Goal: Information Seeking & Learning: Check status

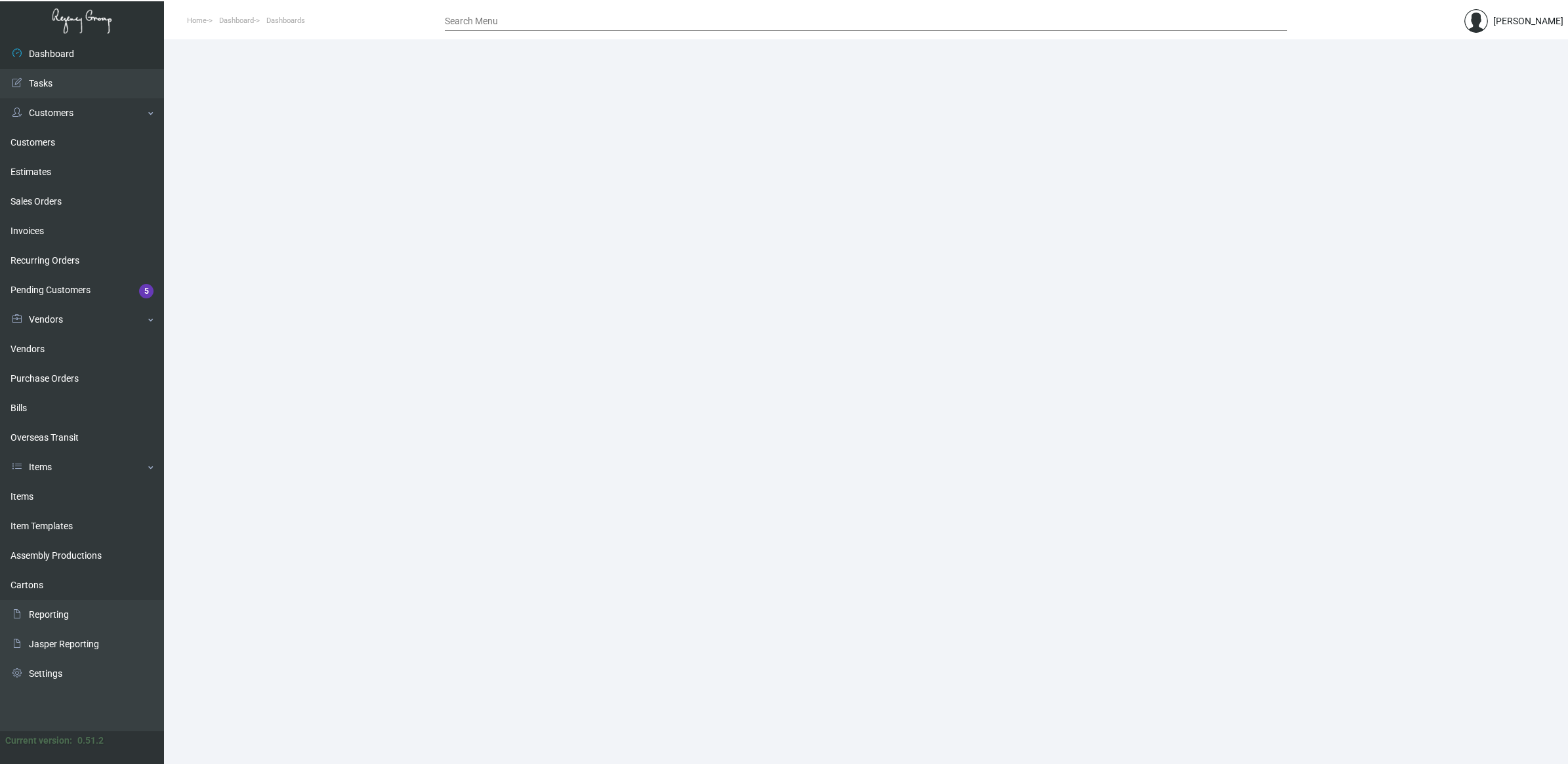
drag, startPoint x: 61, startPoint y: 376, endPoint x: 312, endPoint y: 326, distance: 255.9
click at [61, 375] on link "Purchase Orders" at bounding box center [82, 379] width 164 height 30
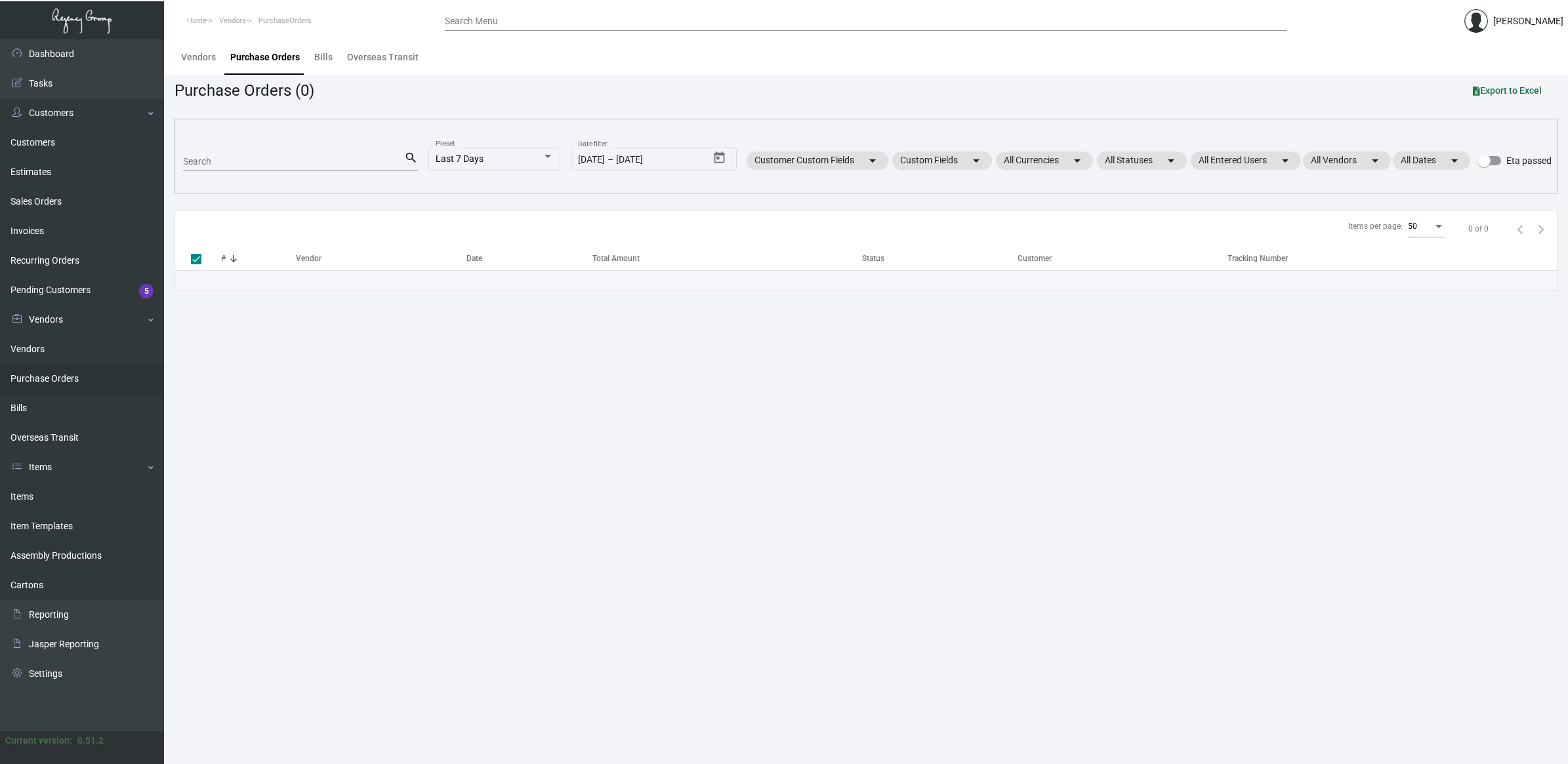
click at [256, 158] on input "Search" at bounding box center [293, 162] width 221 height 10
type input "thematch"
checkbox input "false"
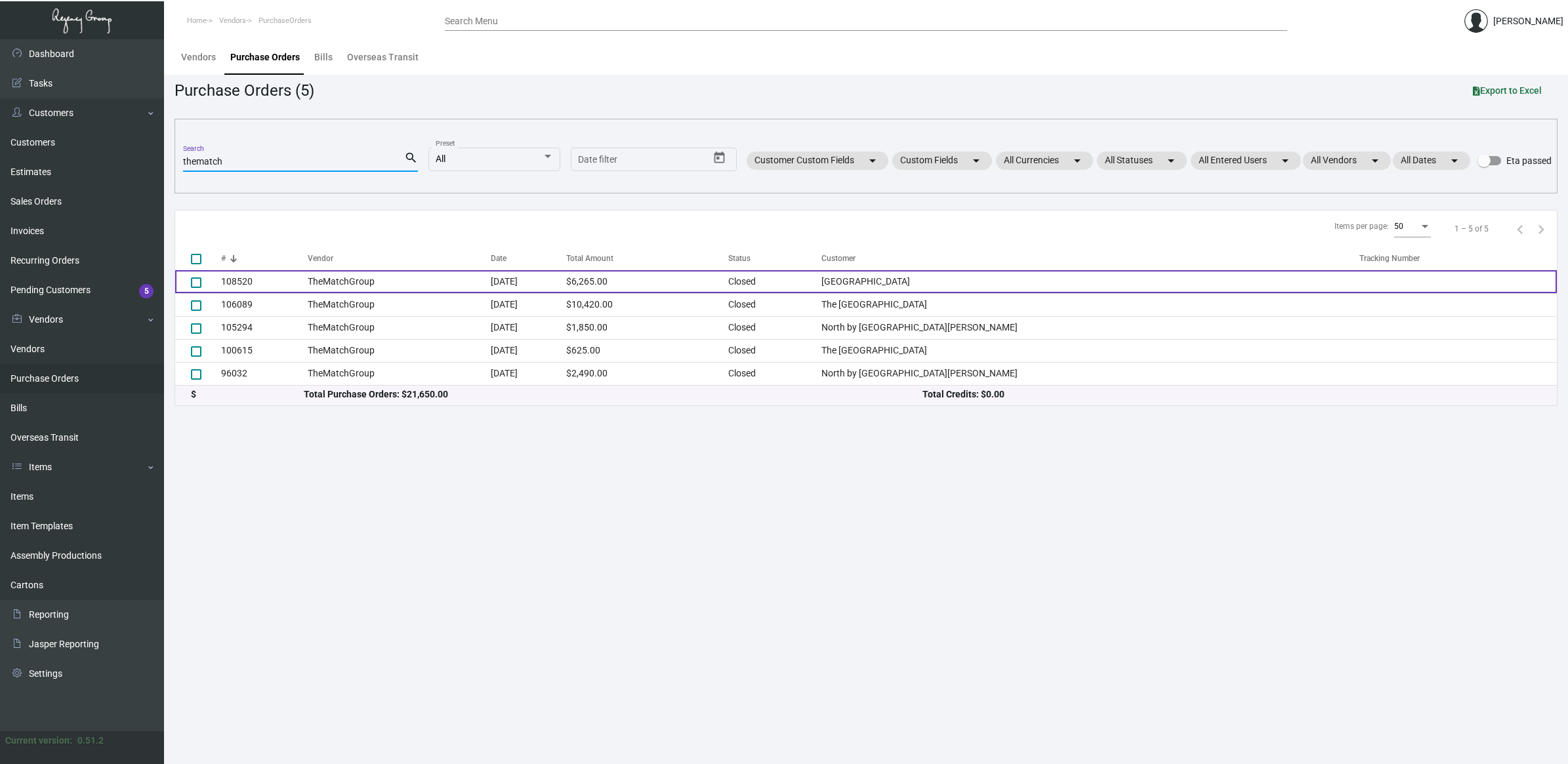
type input "thematch"
click at [345, 285] on td "TheMatchGroup" at bounding box center [400, 281] width 183 height 23
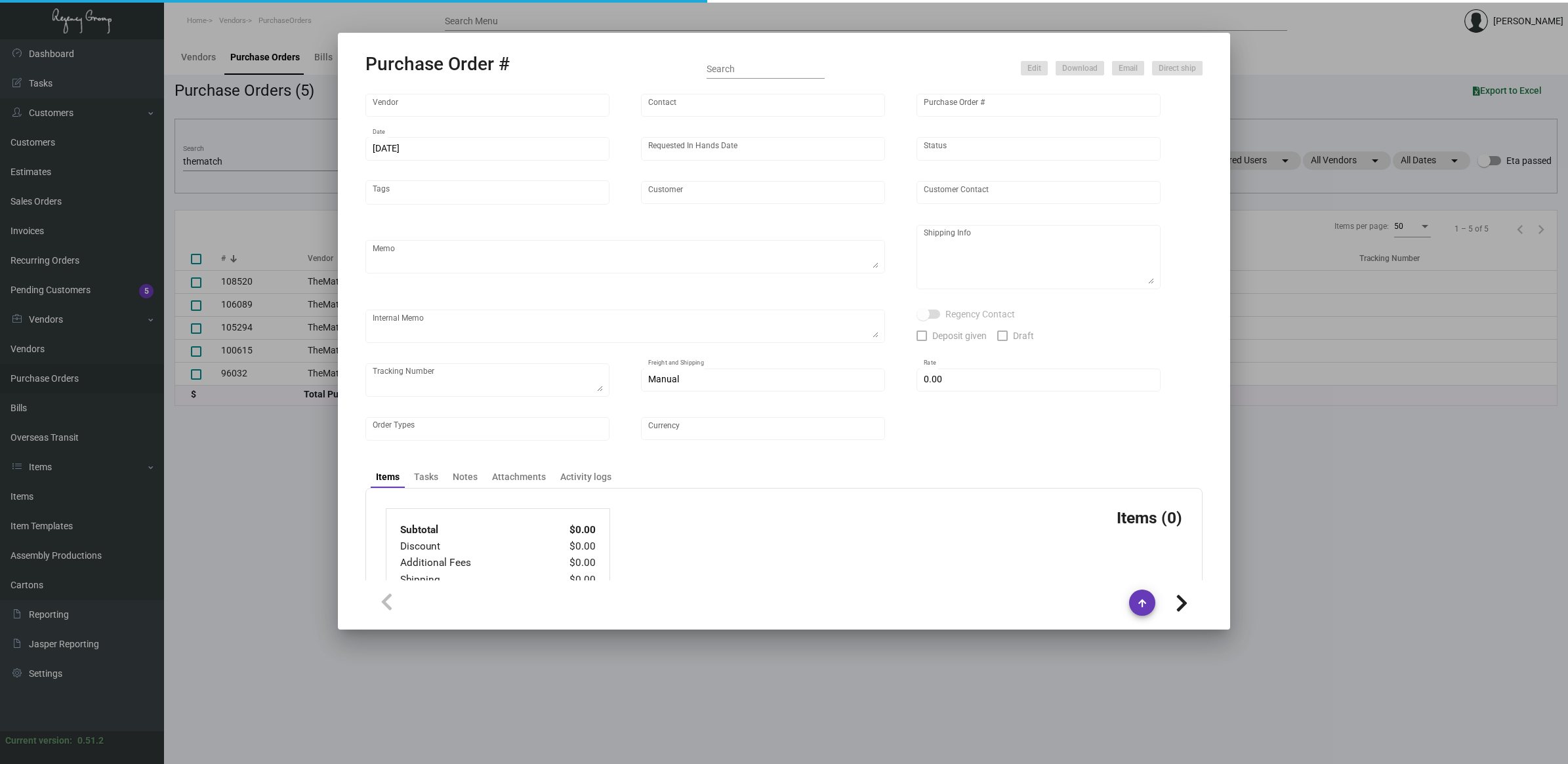
type input "TheMatchGroup"
type input "[PERSON_NAME]"
type input "108520"
type input "[DATE]"
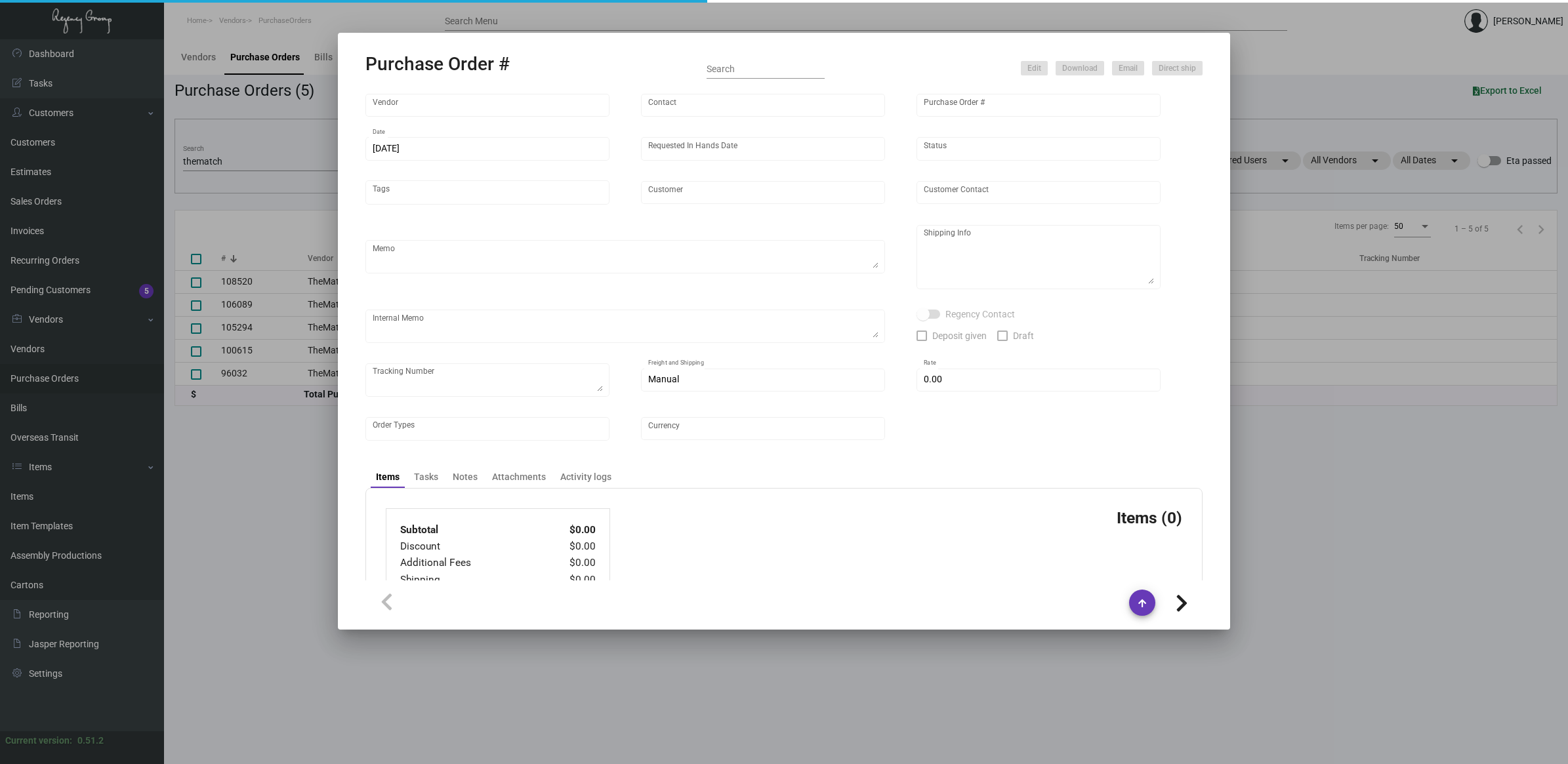
type input "[GEOGRAPHIC_DATA]"
type textarea "Ship via UPS Ground Acct# 1AY276. Please advise if there are any rush options a…"
type textarea "[PERSON_NAME] Regency Group [GEOGRAPHIC_DATA] [STREET_ADDRESS][US_STATE]"
checkbox input "true"
type input "$ 0.00"
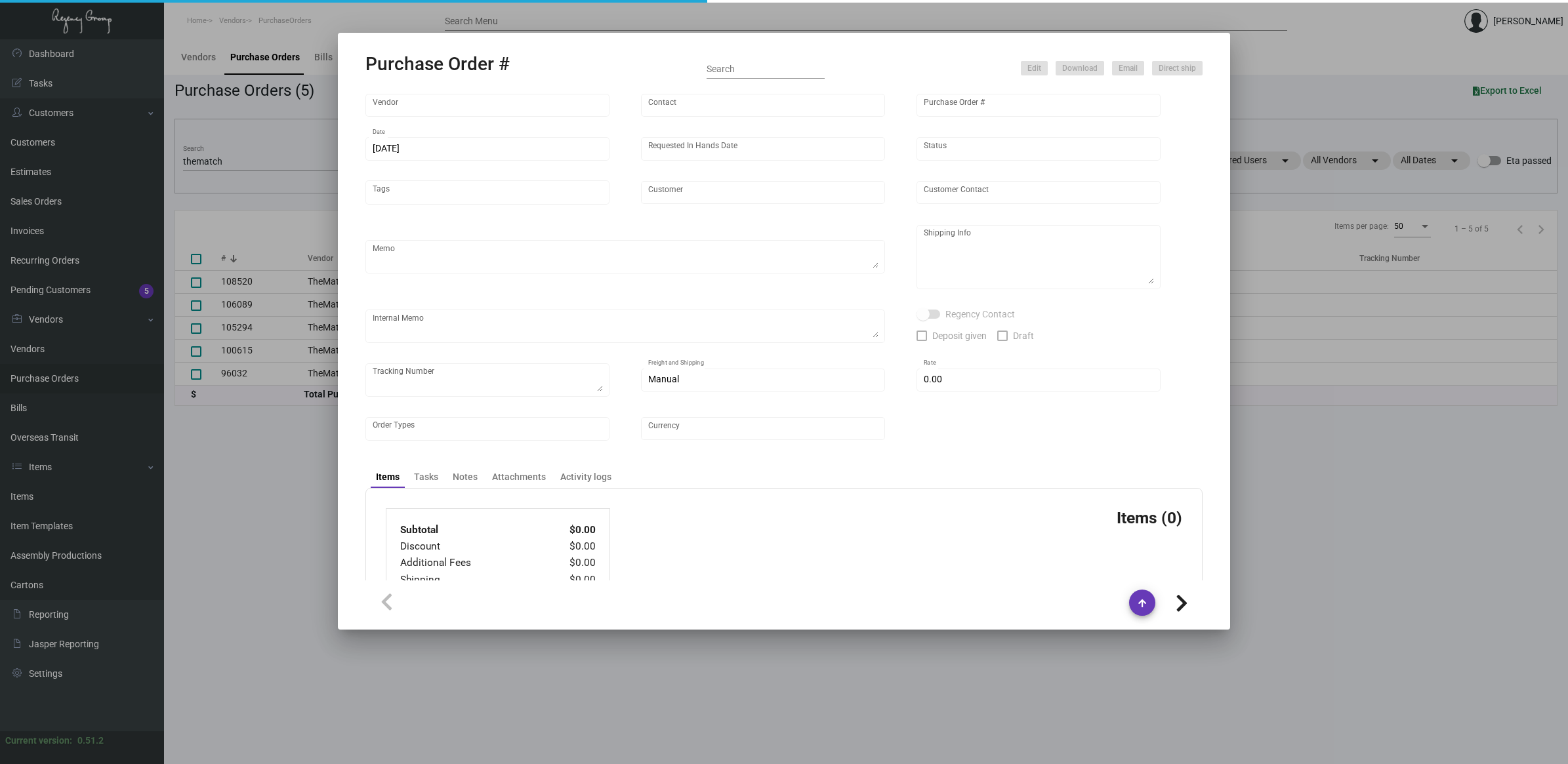
type input "United States Dollar $"
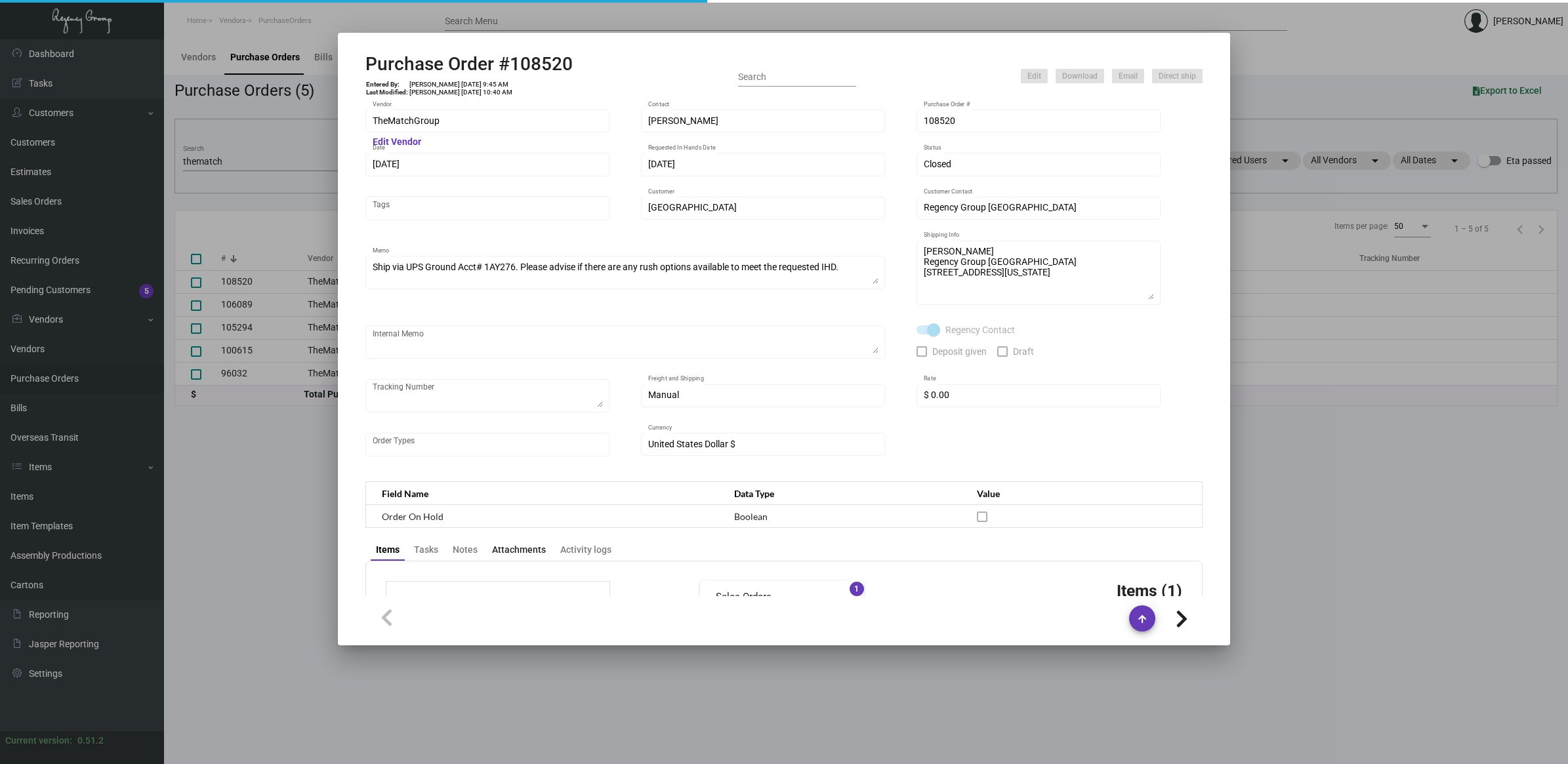
click at [511, 546] on div "Attachments" at bounding box center [519, 549] width 54 height 13
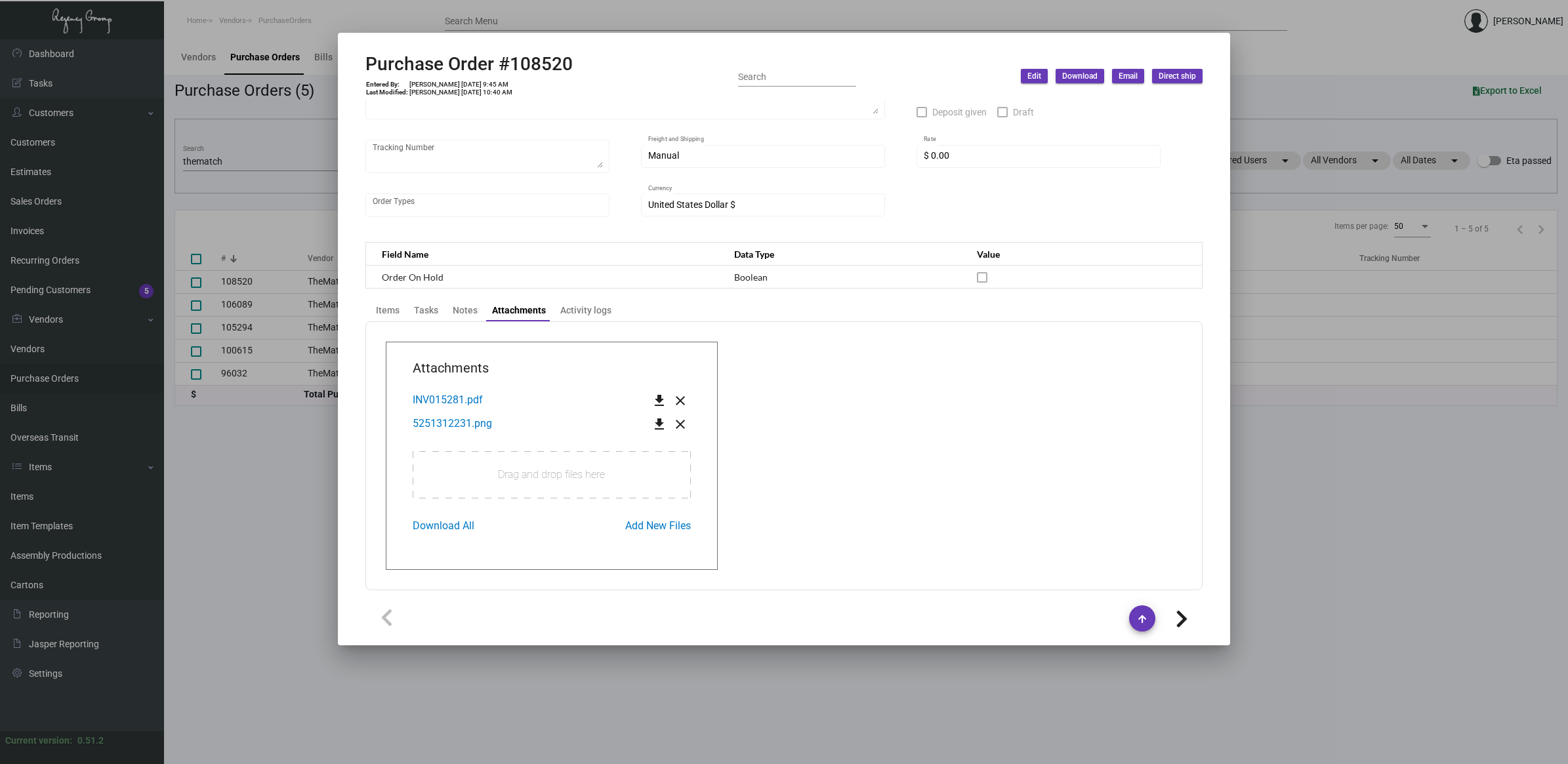
click at [457, 394] on span "INV015281.pdf" at bounding box center [447, 400] width 70 height 13
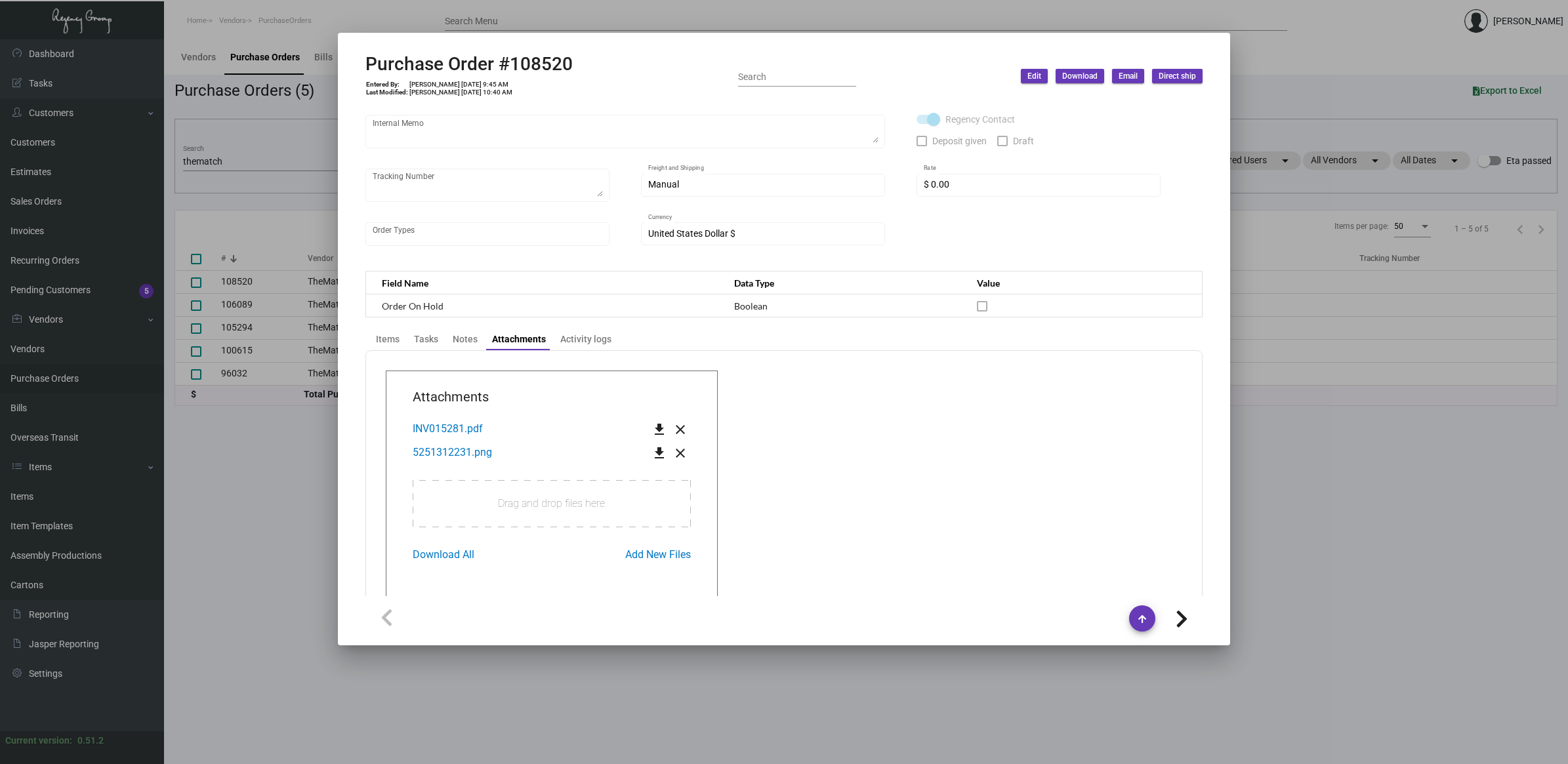
scroll to position [239, 0]
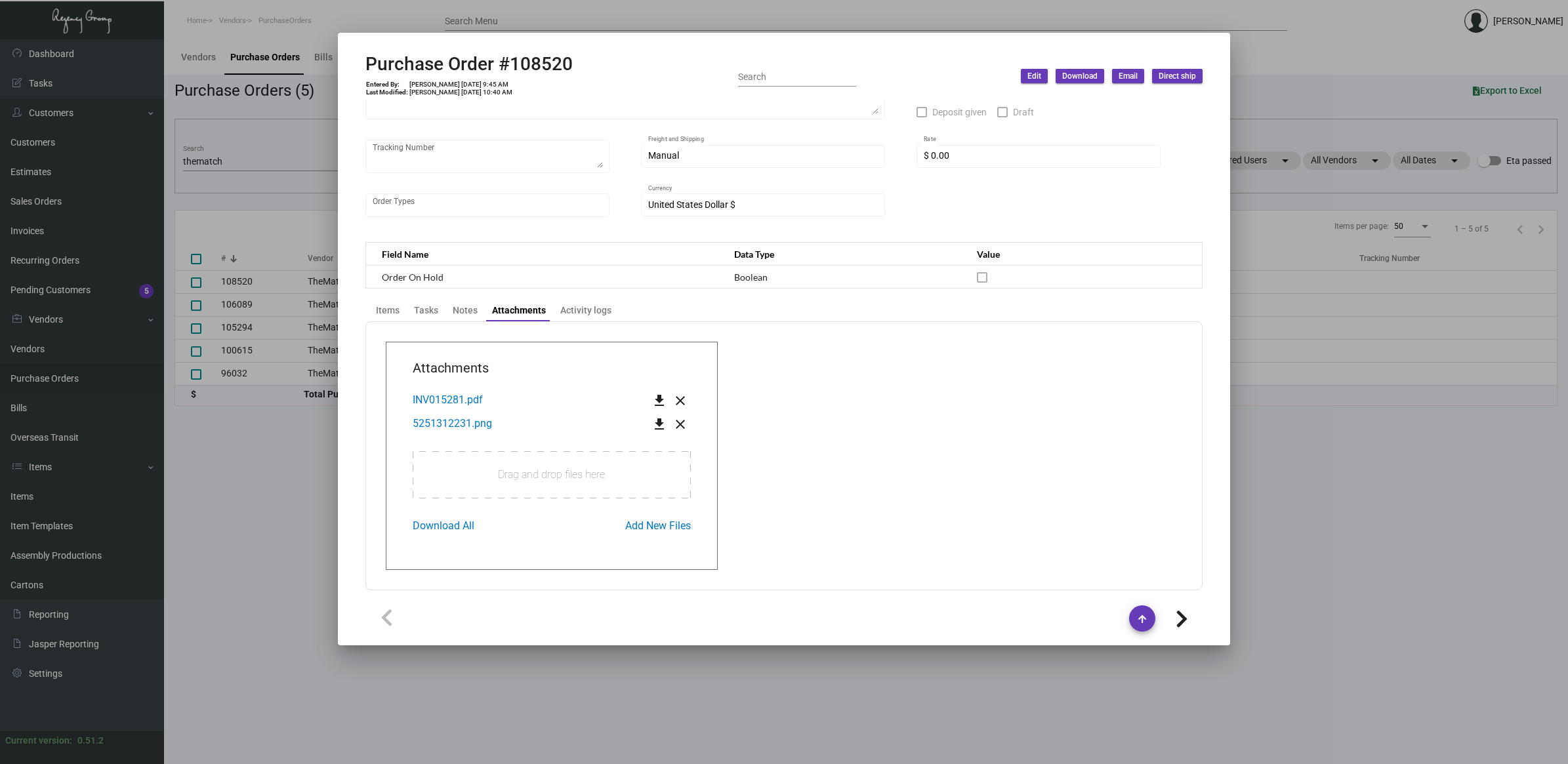
click at [1288, 428] on div at bounding box center [784, 382] width 1568 height 764
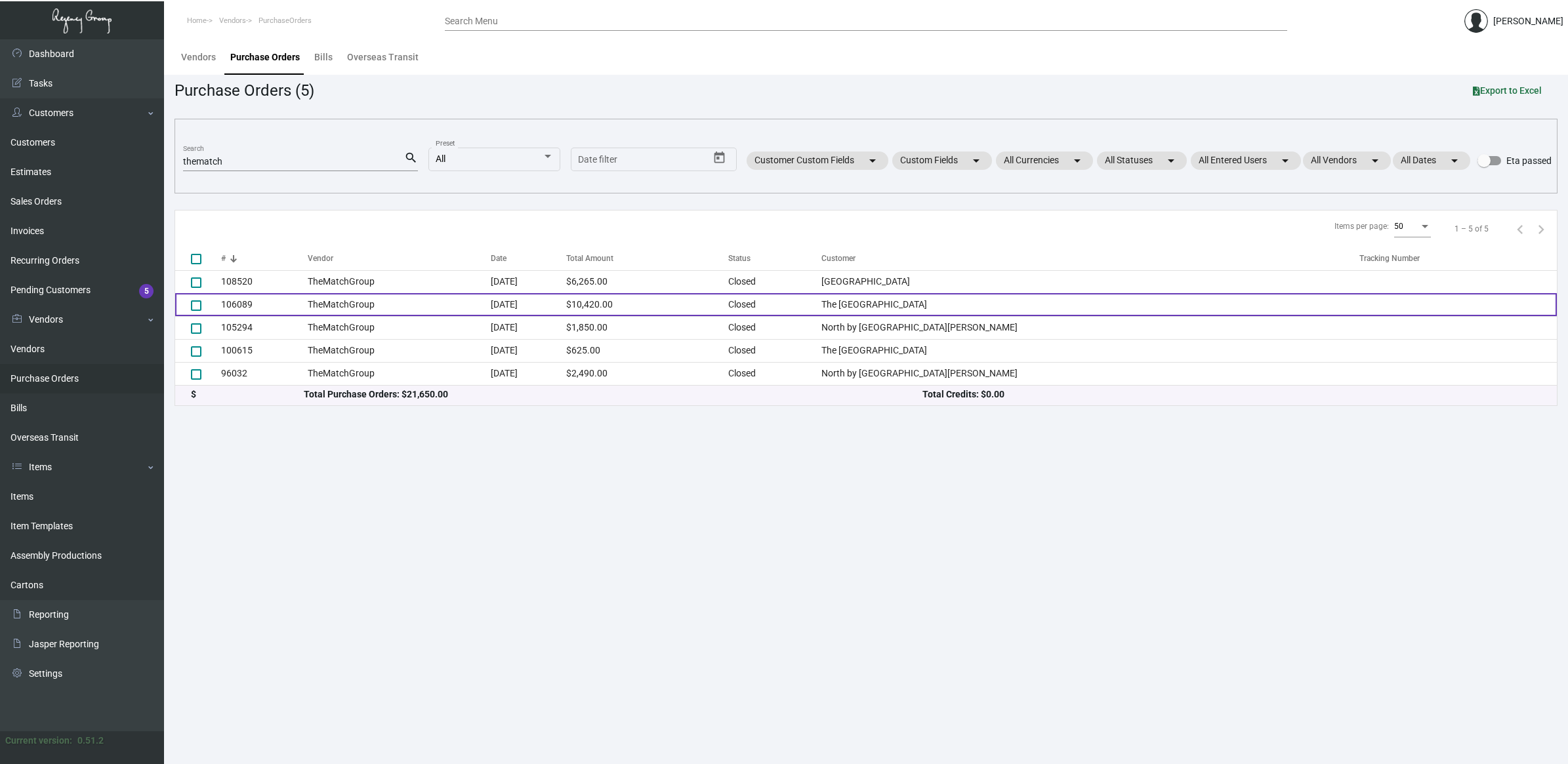
click at [439, 315] on td "TheMatchGroup" at bounding box center [400, 304] width 183 height 23
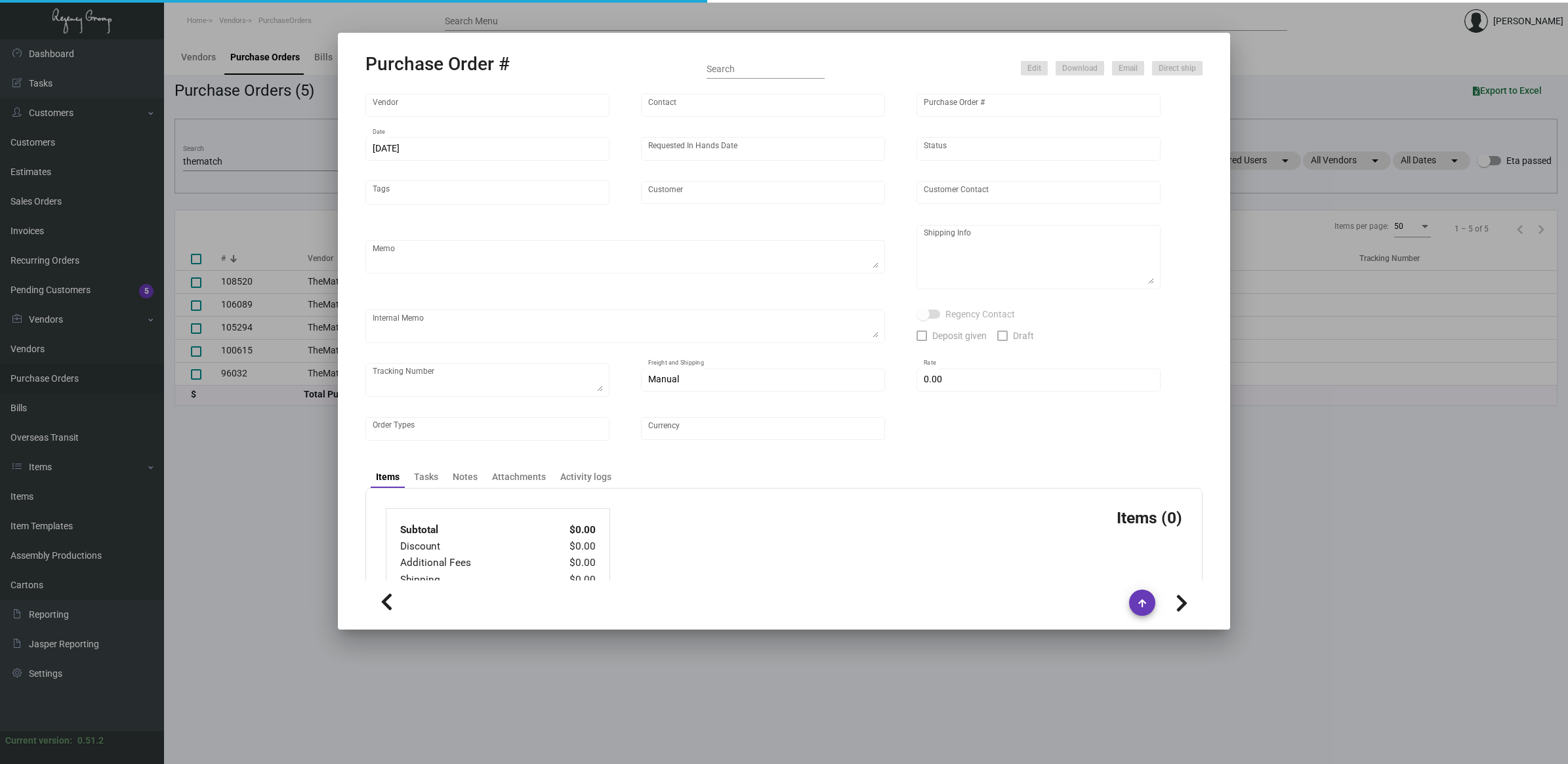
type input "TheMatchGroup"
type input "[PERSON_NAME]"
type input "106089"
type input "[DATE]"
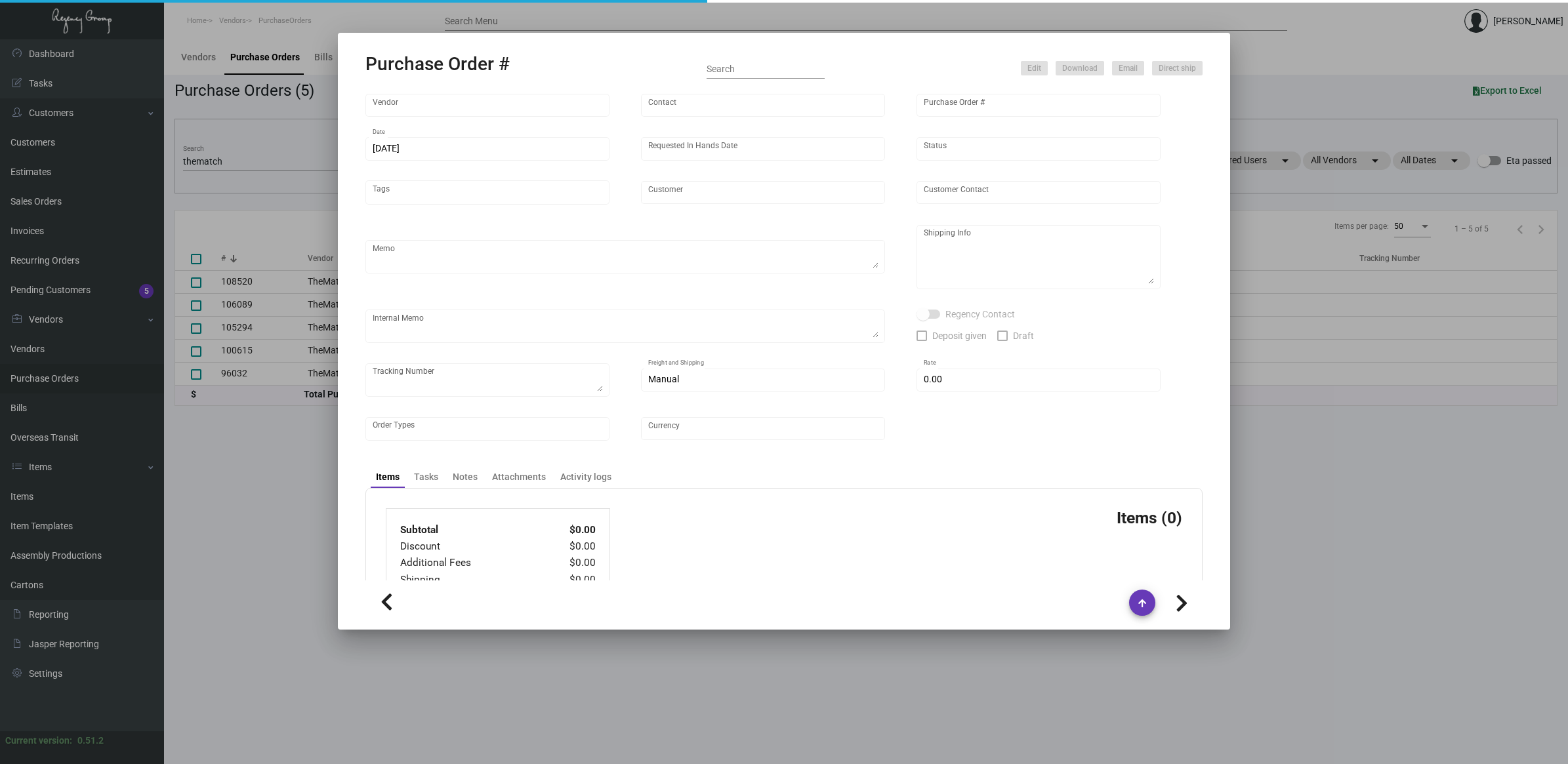
type input "The [GEOGRAPHIC_DATA]"
type textarea "BLIND Ship via UPS Ground Acct# 1AY276."
type textarea "Regency Group NJ - [PERSON_NAME] [STREET_ADDRESS]"
type textarea "WAREHOUSE - PLEASE SEND SAMPLES TO [GEOGRAPHIC_DATA] OFFICE. RD ACH [DATE]."
checkbox input "true"
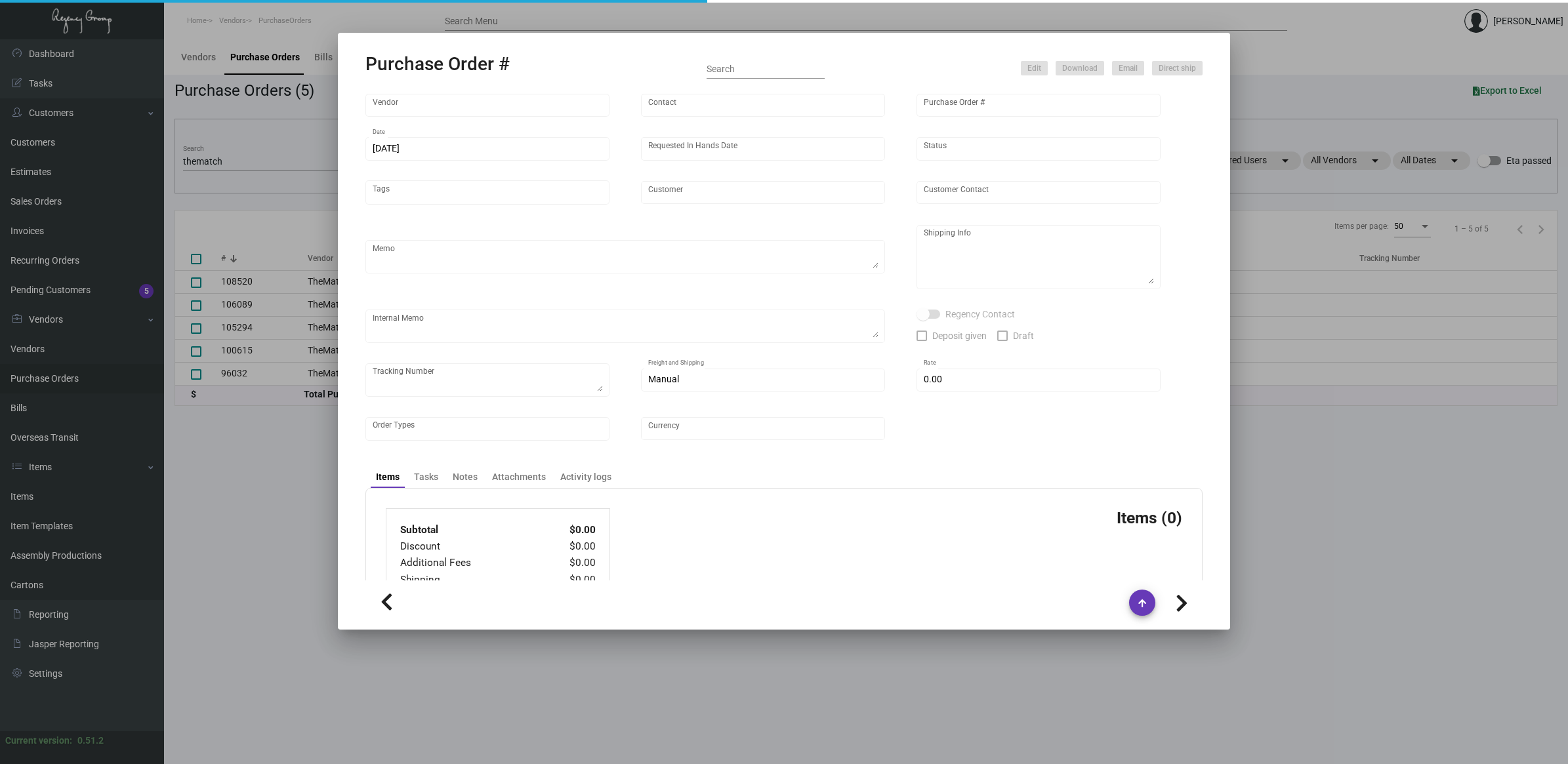
checkbox input "true"
type input "$ 90.00"
type input "United States Dollar $"
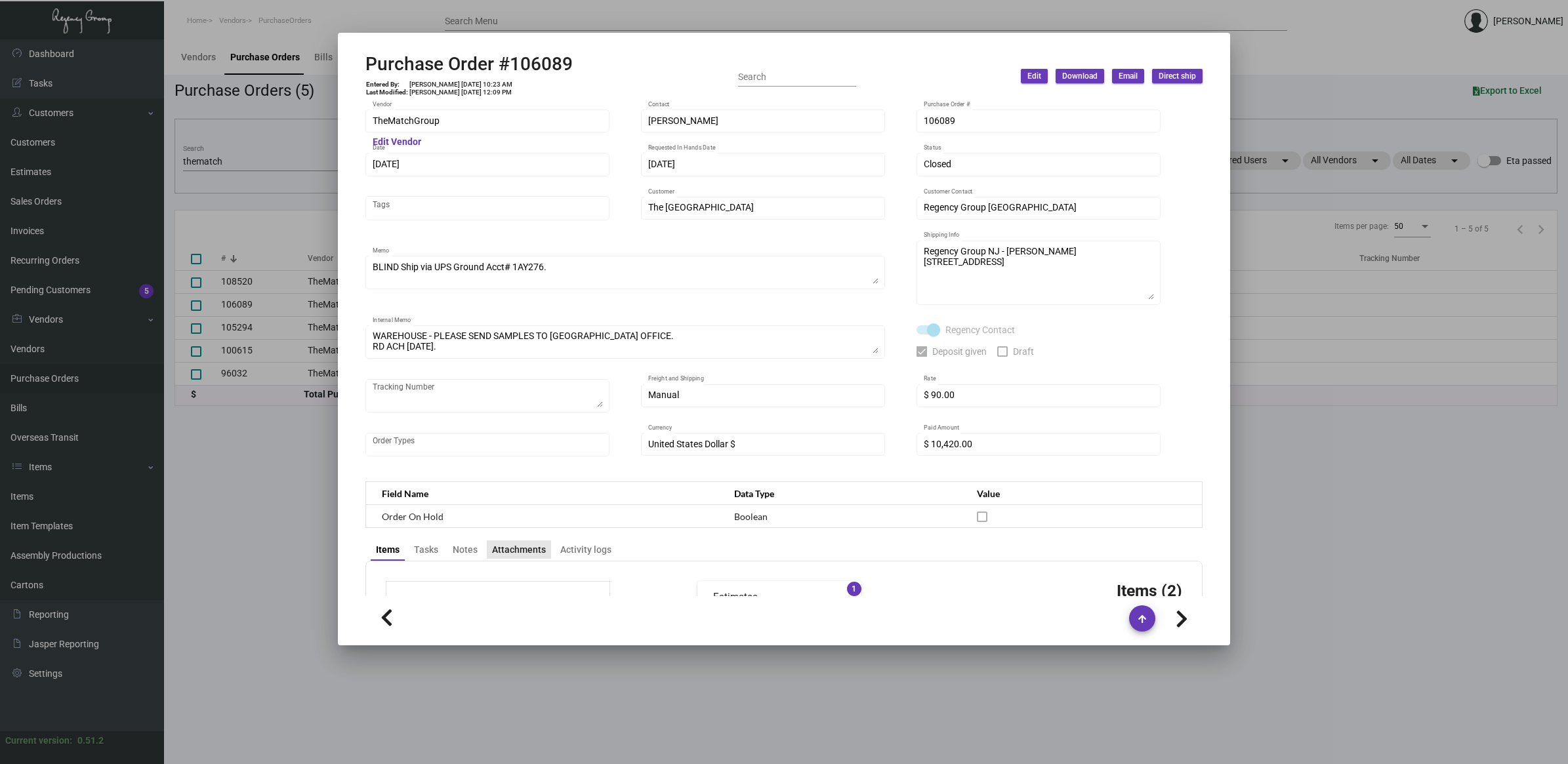
click at [521, 546] on div "Attachments" at bounding box center [519, 549] width 54 height 13
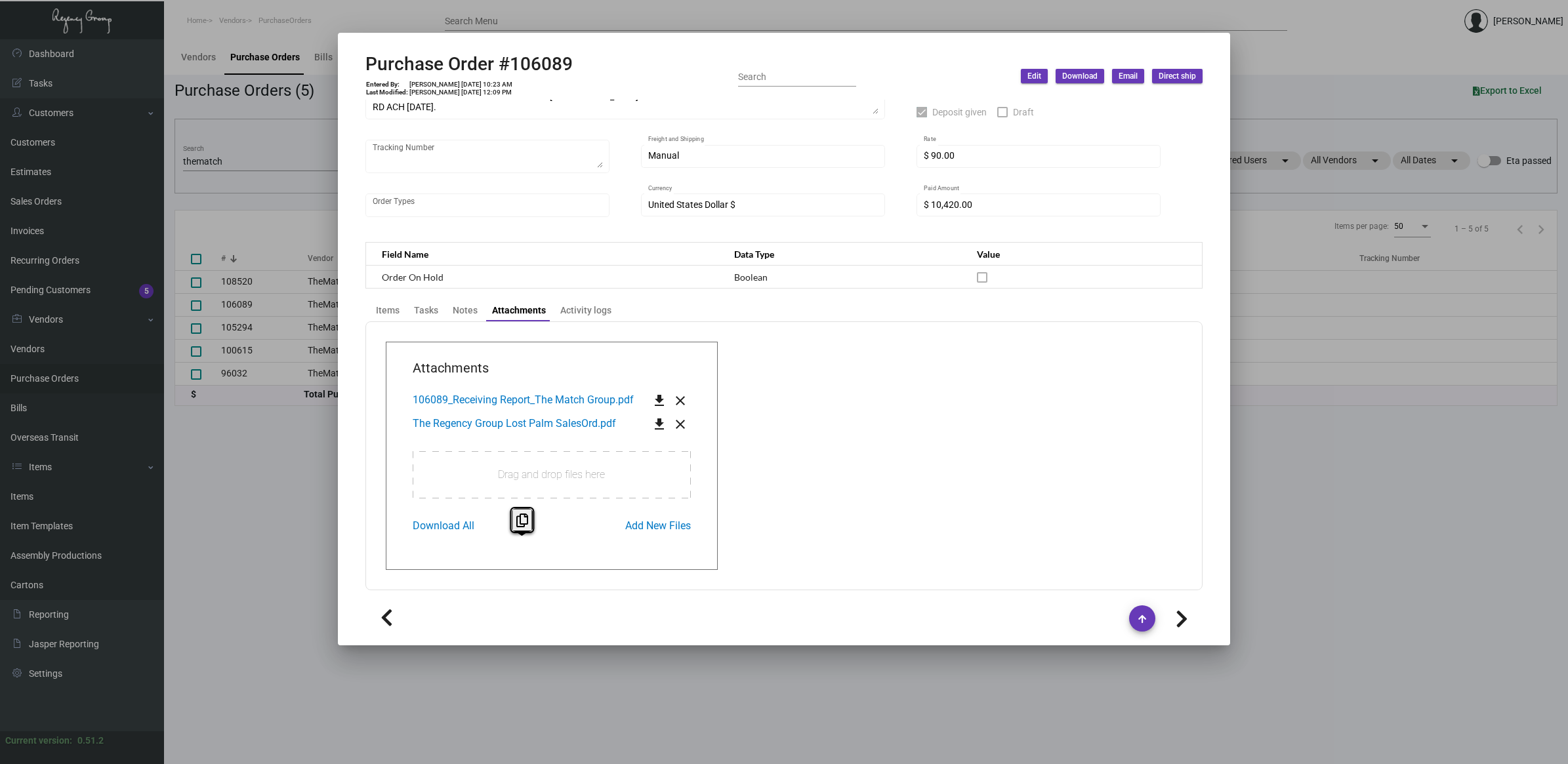
drag, startPoint x: 1411, startPoint y: 426, endPoint x: 1053, endPoint y: 401, distance: 358.9
click at [1411, 425] on div at bounding box center [784, 382] width 1568 height 764
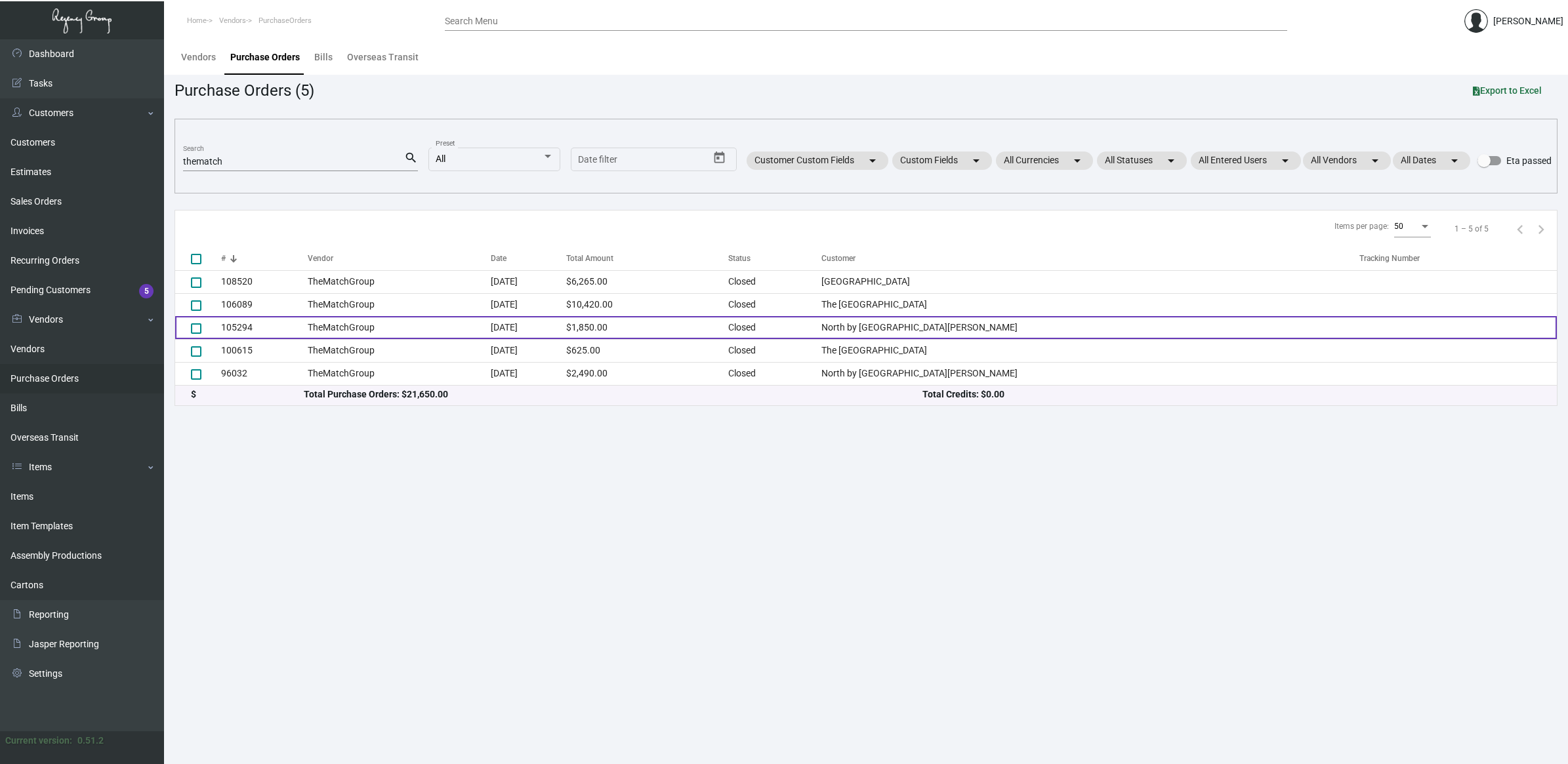
click at [566, 322] on td "[DATE]" at bounding box center [528, 327] width 75 height 23
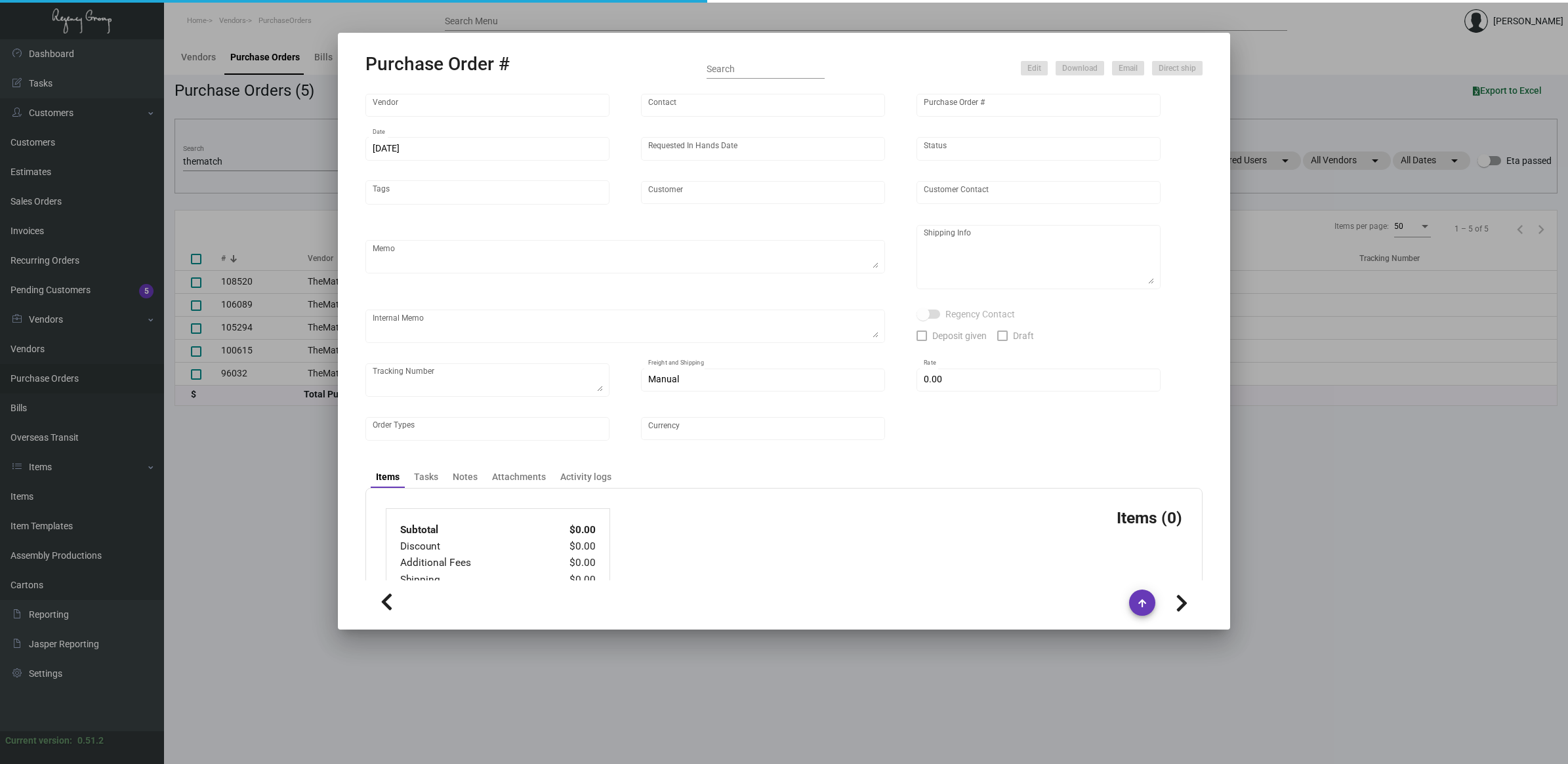
type input "TheMatchGroup"
type input "[PERSON_NAME]"
type input "105294"
type input "[DATE]"
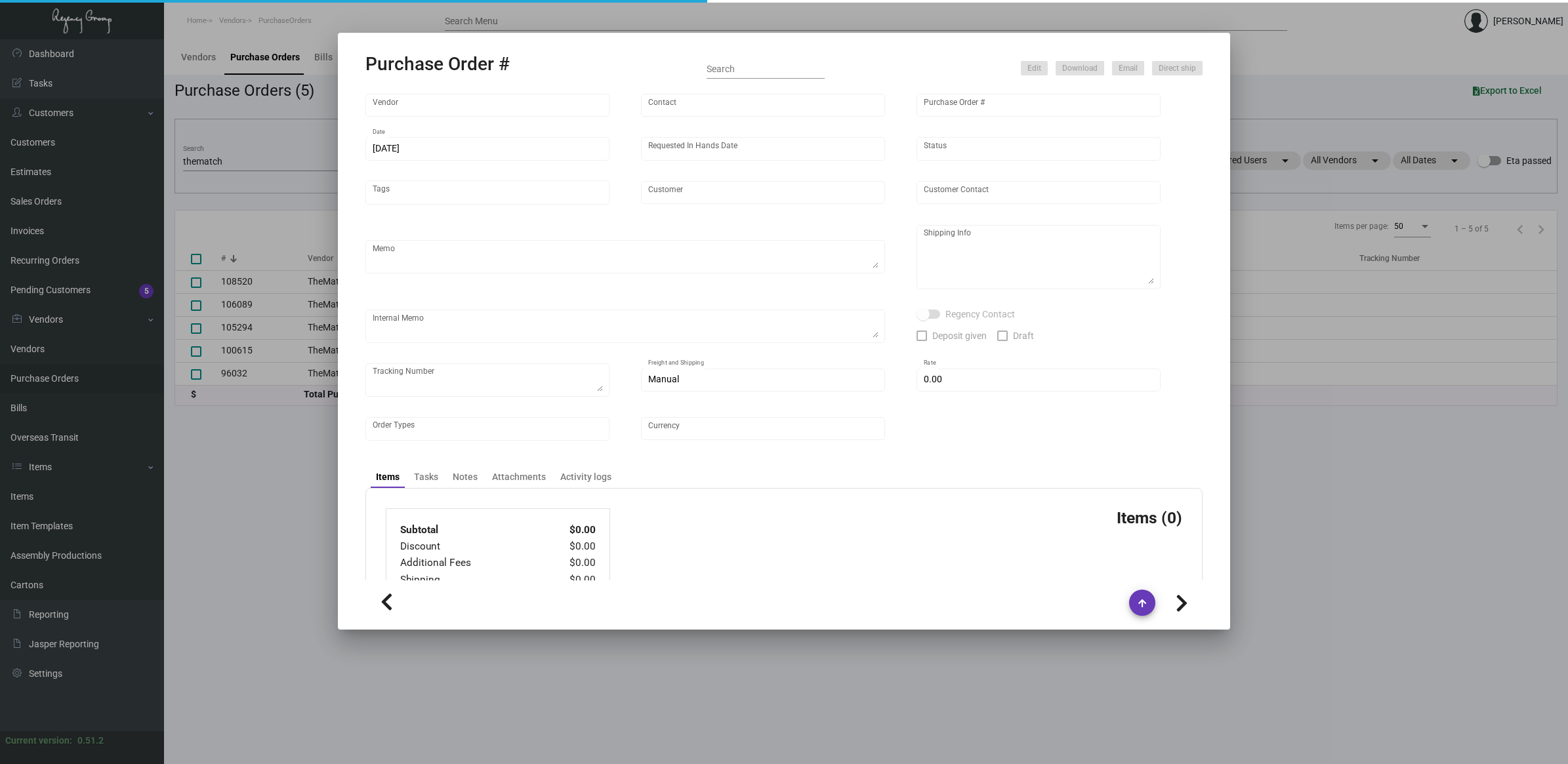
type input "North by [GEOGRAPHIC_DATA][PERSON_NAME]"
type input "[PERSON_NAME]"
type textarea "Repeat Previous PO #96032.BLIND Ship via UPS Ground Acct# 1AY276."
type textarea "[PERSON_NAME] North by [GEOGRAPHIC_DATA][PERSON_NAME] [STREET_ADDRESS]"
type textarea "RD ACH [DATE]."
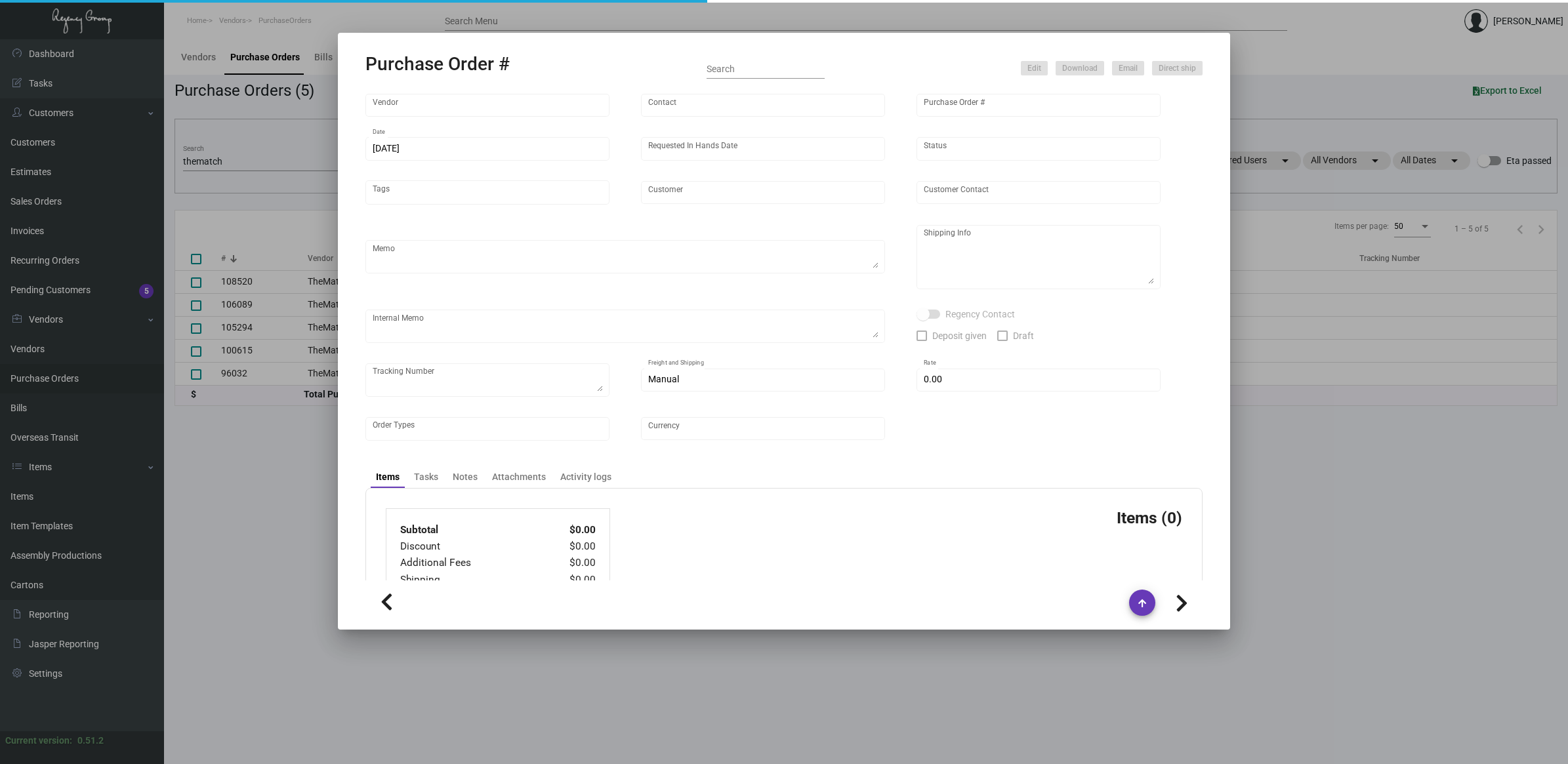
checkbox input "true"
type input "$ 0.00"
type input "United States Dollar $"
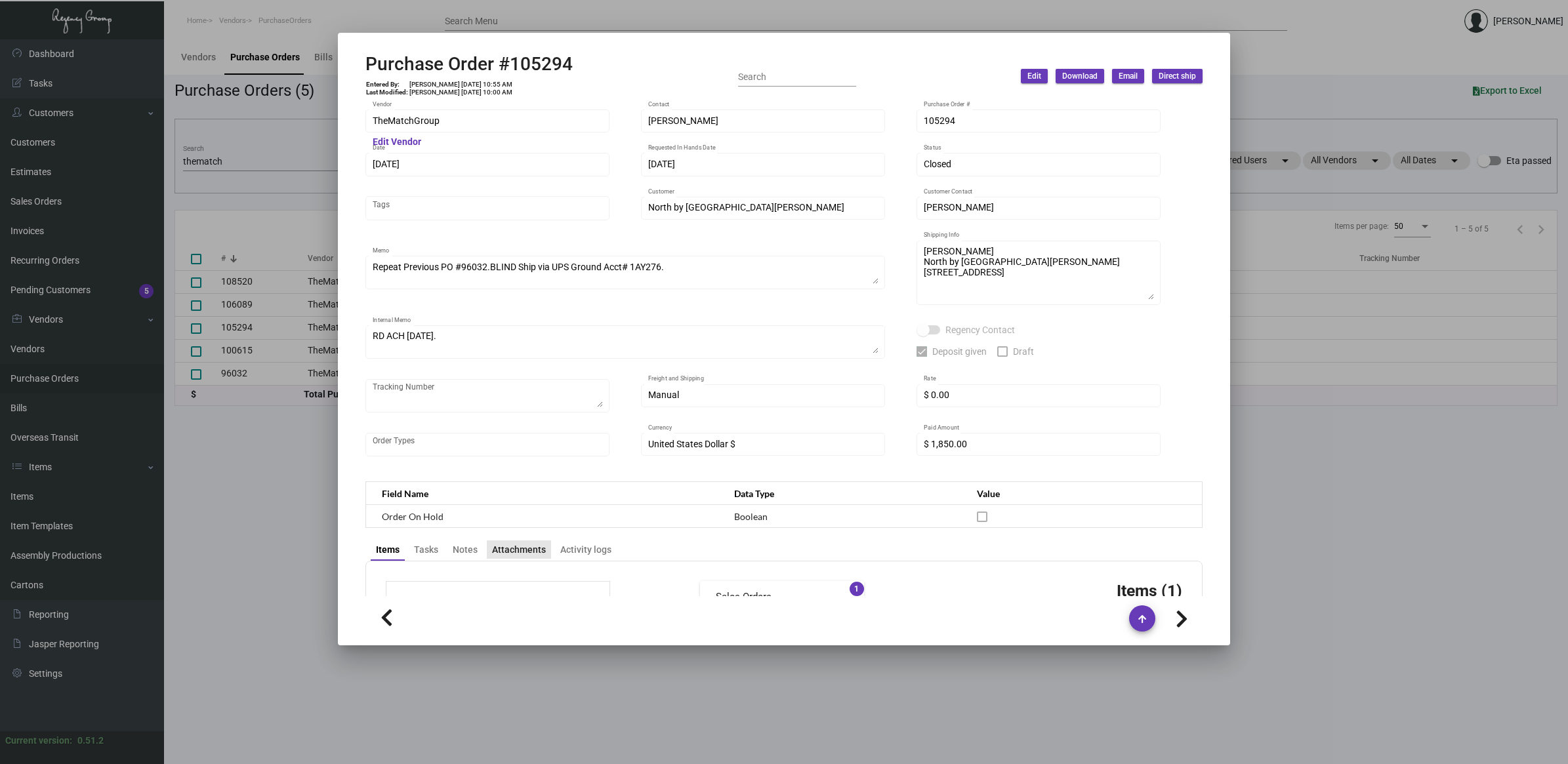
click at [520, 546] on div "Attachments" at bounding box center [519, 549] width 54 height 13
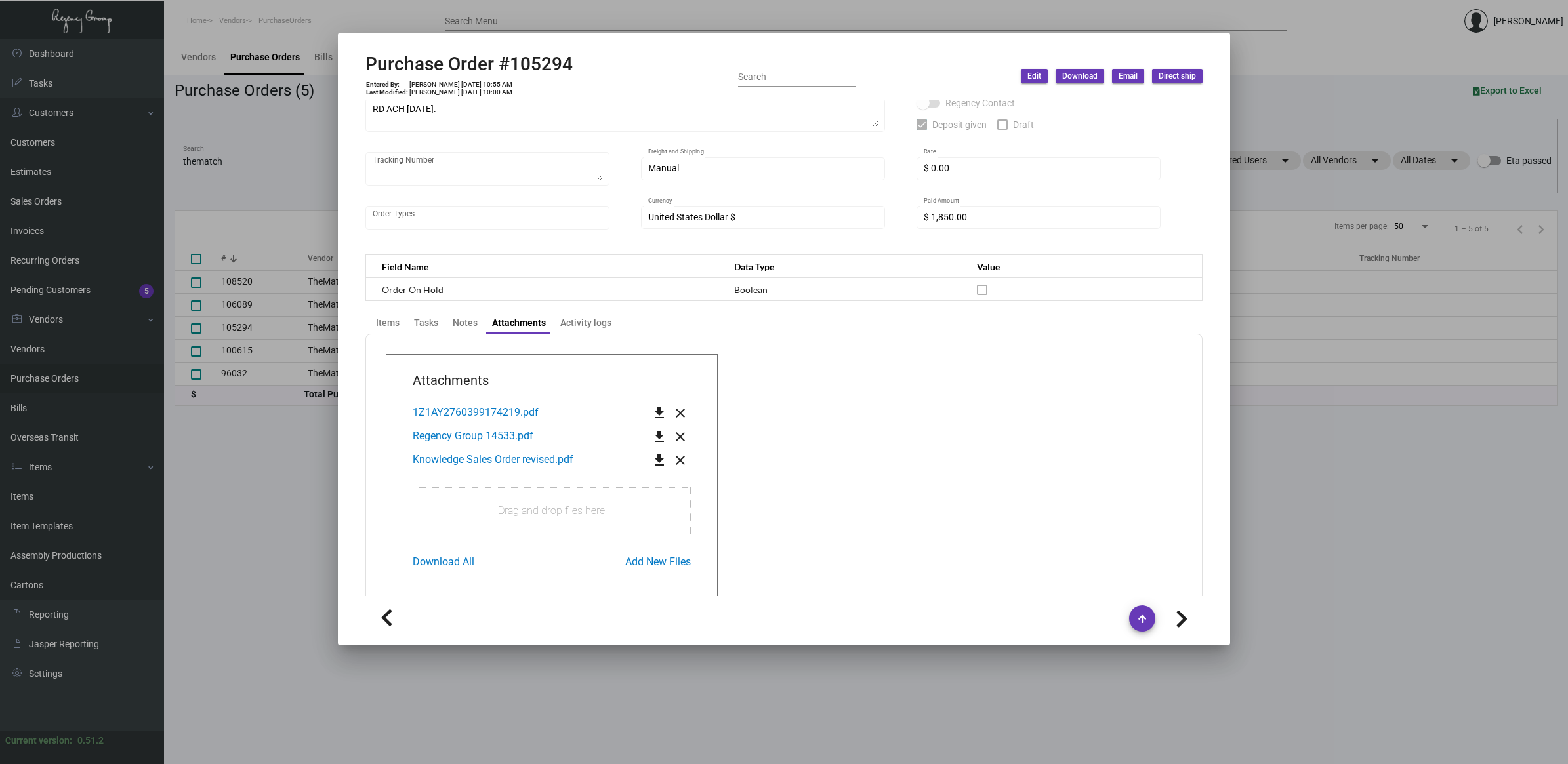
scroll to position [263, 0]
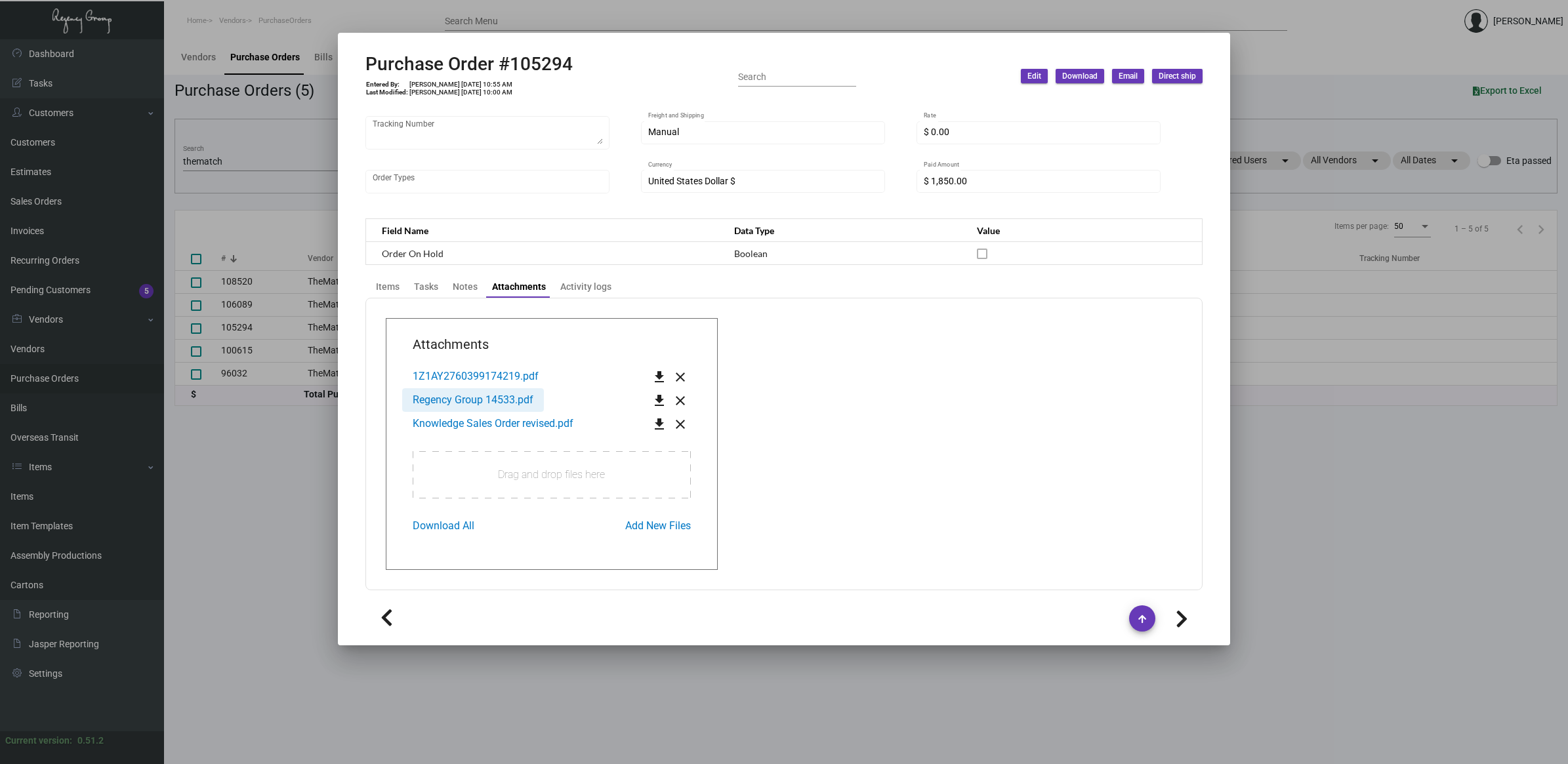
click at [464, 400] on span "Regency Group 14533.pdf" at bounding box center [473, 400] width 121 height 13
click at [218, 630] on div at bounding box center [784, 382] width 1568 height 764
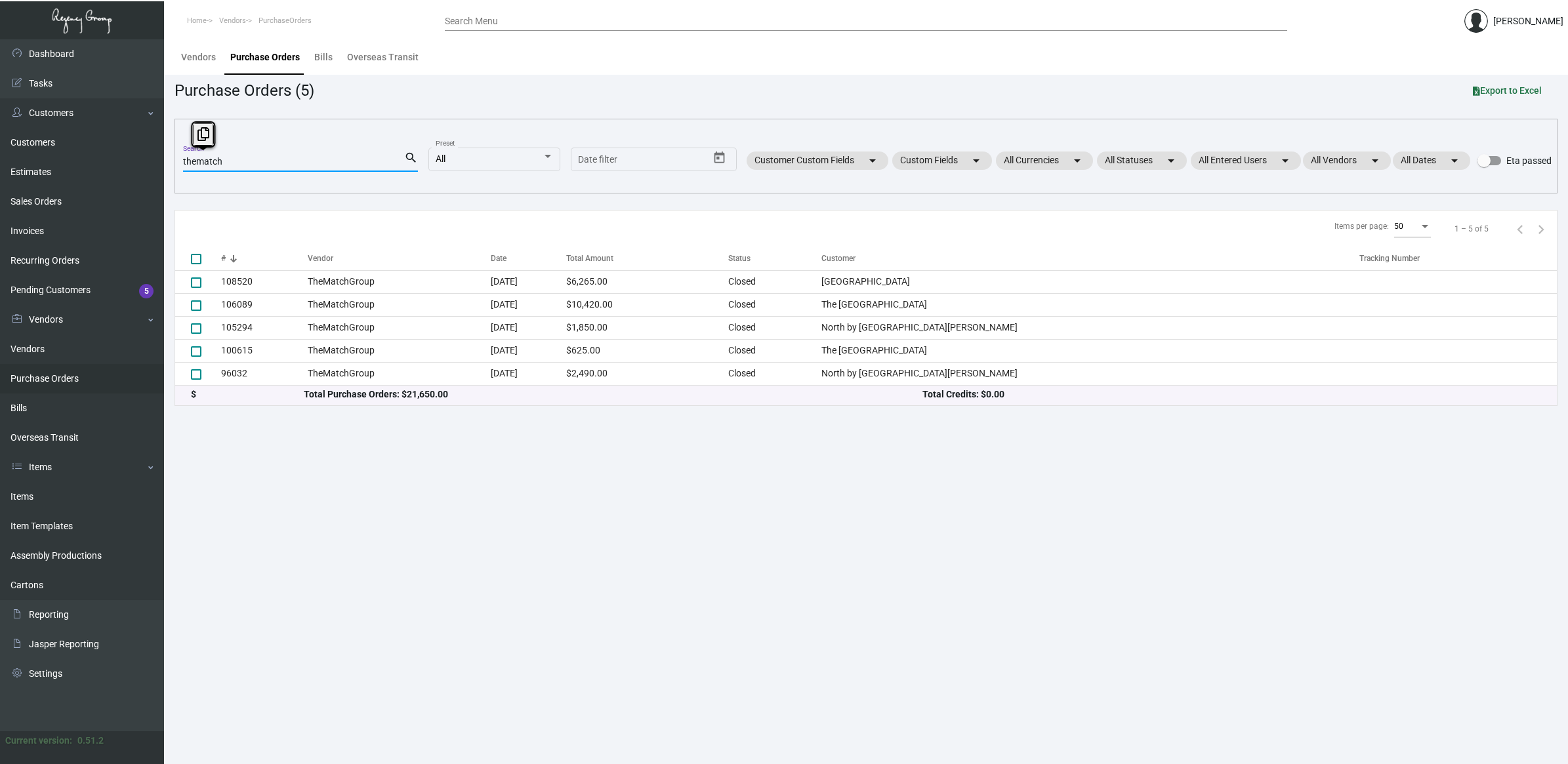
drag, startPoint x: 256, startPoint y: 157, endPoint x: -19, endPoint y: 153, distance: 275.0
click at [0, 153] on html "Home Vendors PurchaseOrders Search Menu [PERSON_NAME] Dashboard Dashboard Tasks…" at bounding box center [784, 382] width 1568 height 764
paste input "105682"
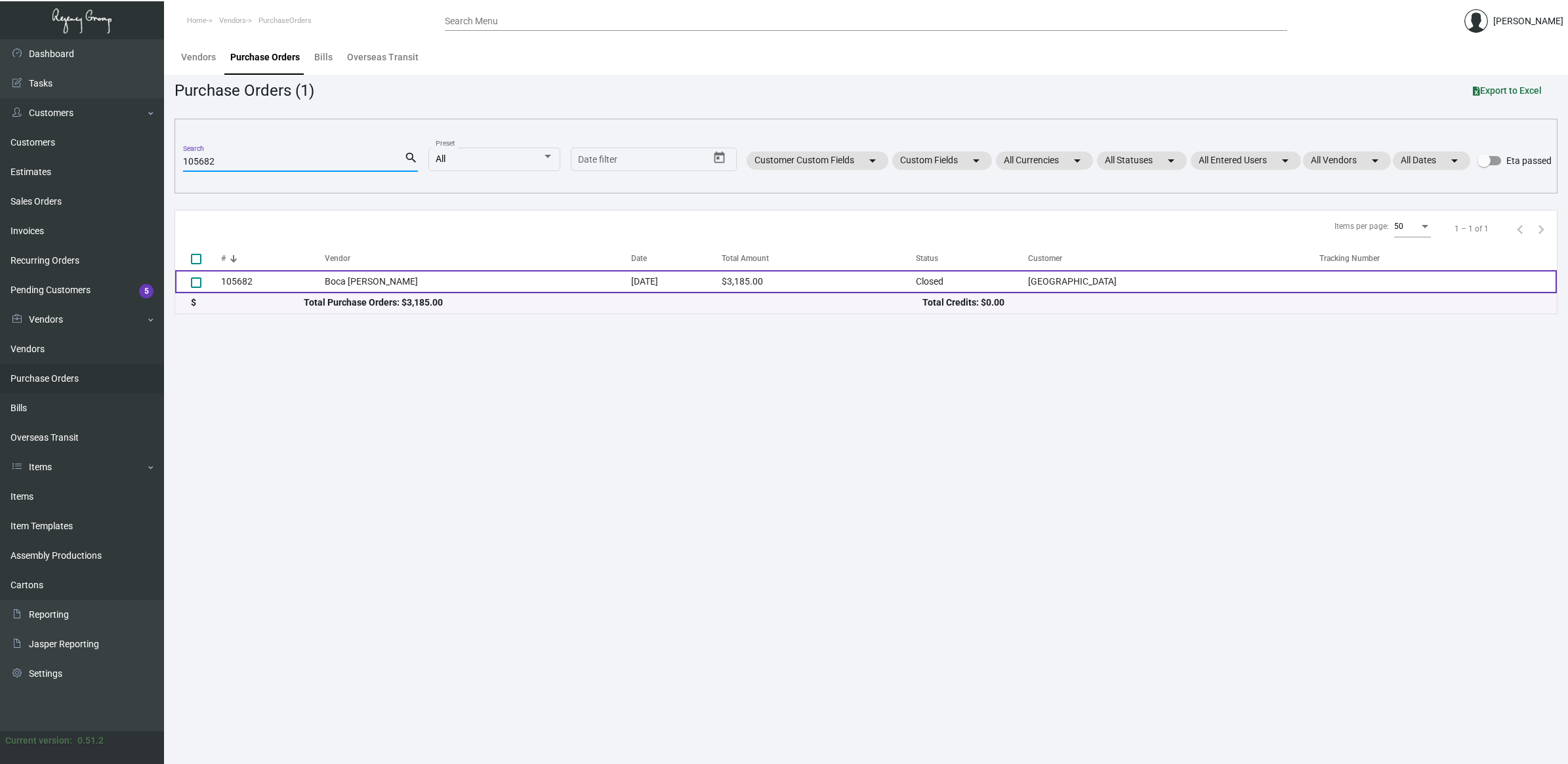
type input "105682"
click at [661, 280] on td "[DATE]" at bounding box center [676, 281] width 90 height 23
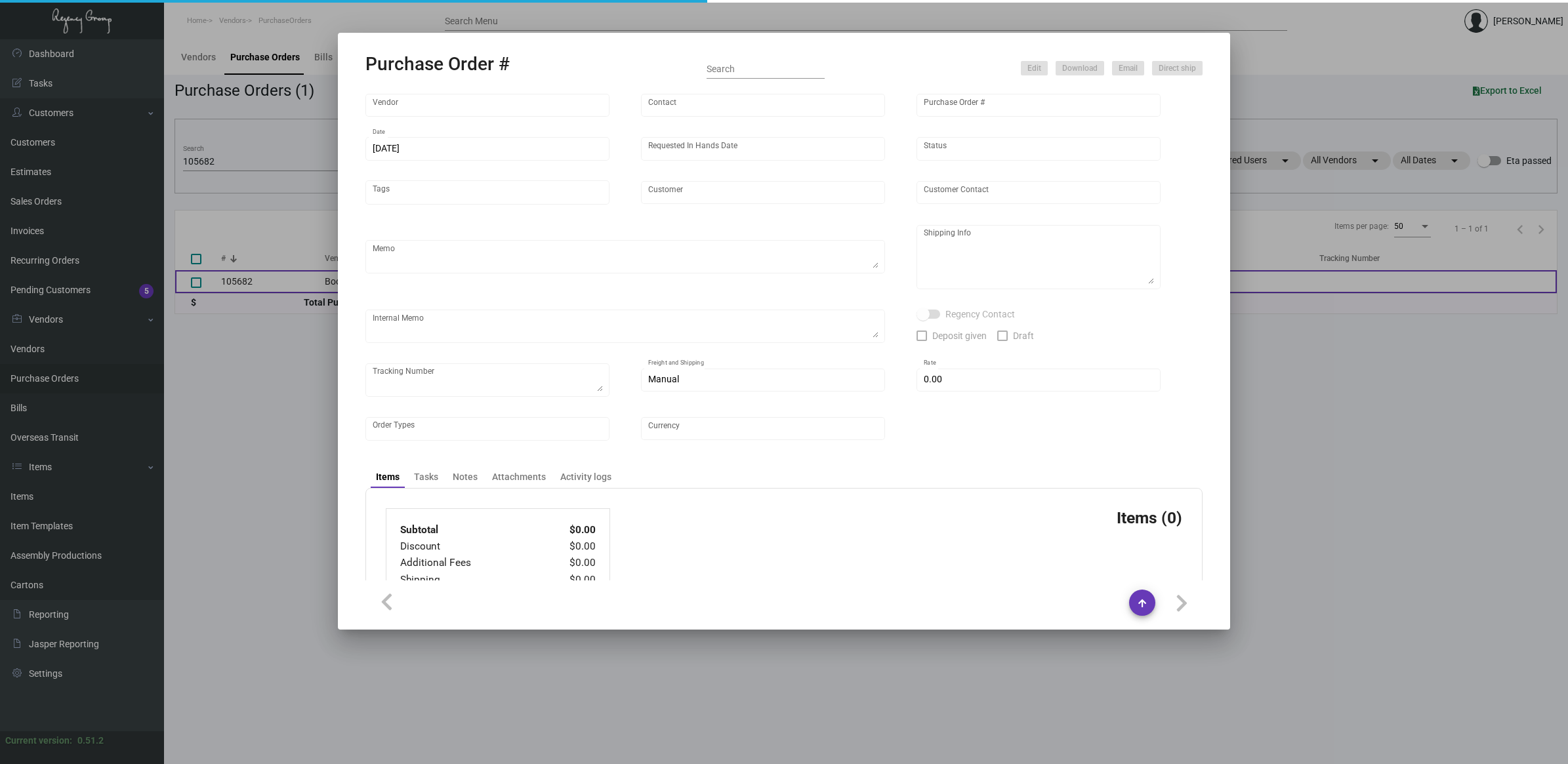
type input "Boca [PERSON_NAME]"
type input "Order Entry"
type input "105682"
type input "[DATE]"
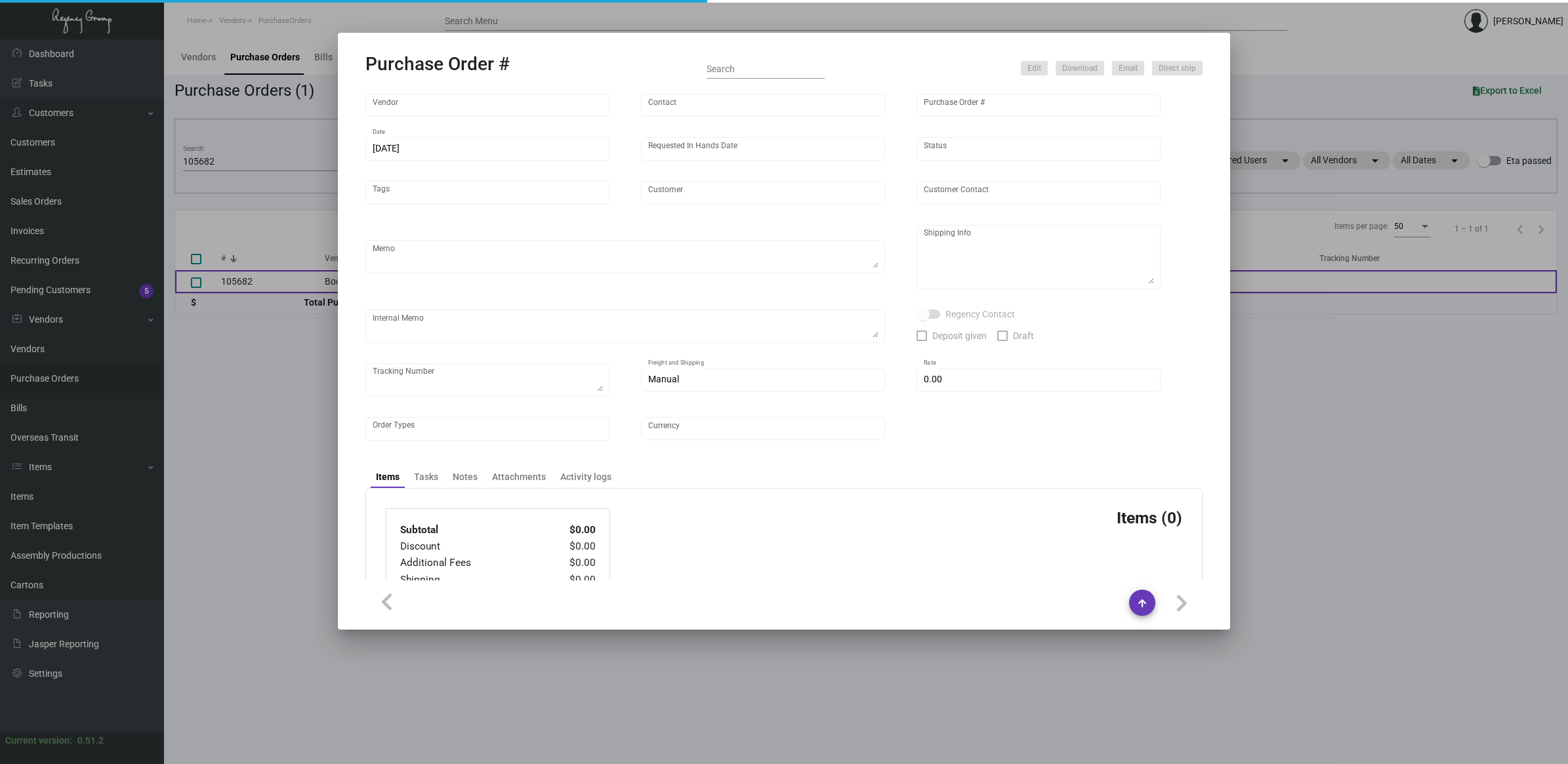
type input "[GEOGRAPHIC_DATA]"
type input "[PERSON_NAME]"
type textarea "BLIND Ship via UPS Ground Acct# 1AY276."
type textarea "[PERSON_NAME][GEOGRAPHIC_DATA] [STREET_ADDRESS][US_STATE]"
type input "$ 0.00"
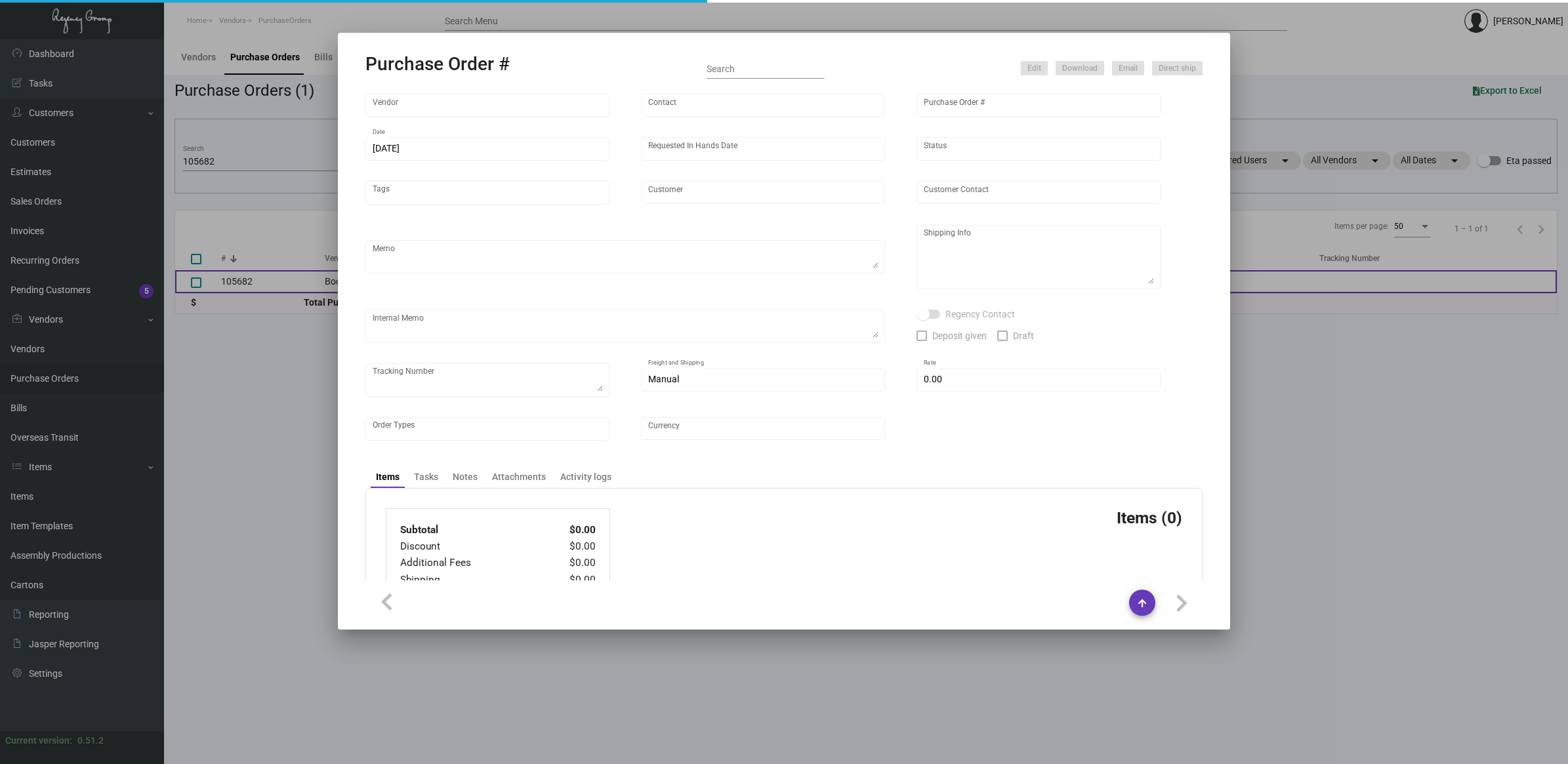
type input "United States Dollar $"
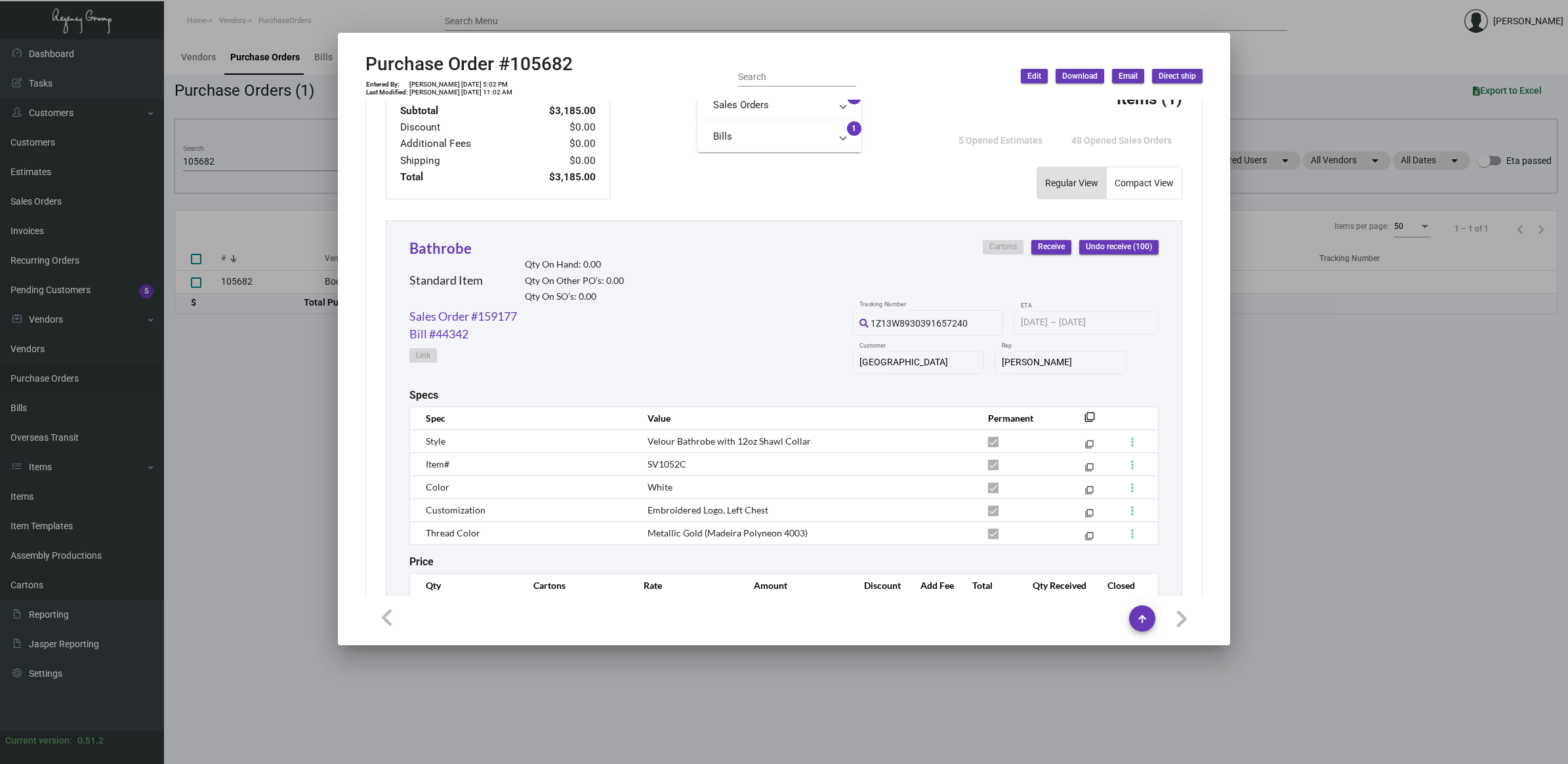
scroll to position [558, 0]
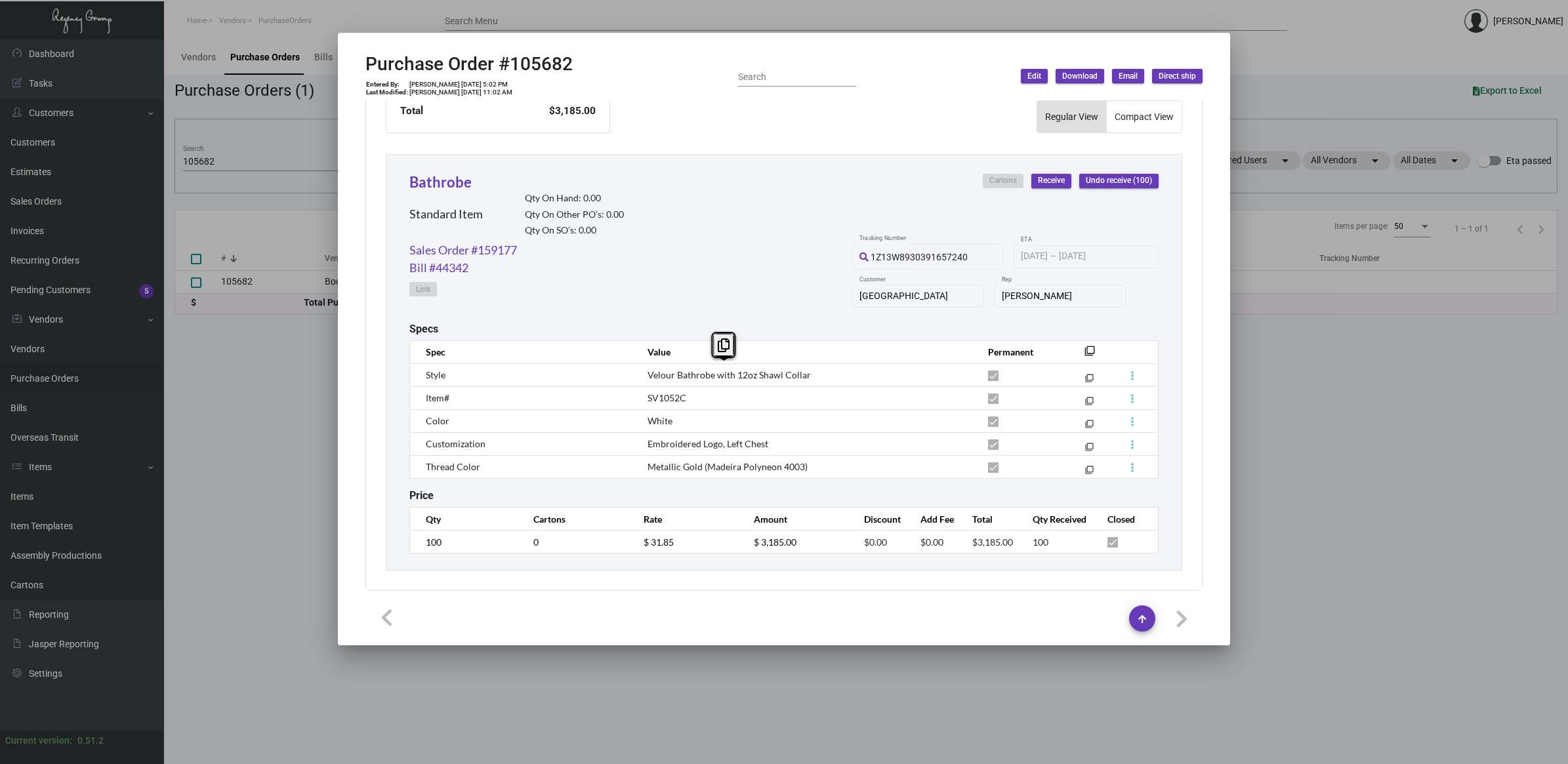
drag, startPoint x: 743, startPoint y: 365, endPoint x: 629, endPoint y: 368, distance: 114.0
click at [629, 368] on tr "Style Velour Bathrobe with 12oz Shawl Collar filter_none" at bounding box center [784, 374] width 749 height 23
copy tr "Velour Bathrobe with 12oz Shawl Collar"
click at [664, 392] on span "SV1052C" at bounding box center [667, 397] width 39 height 11
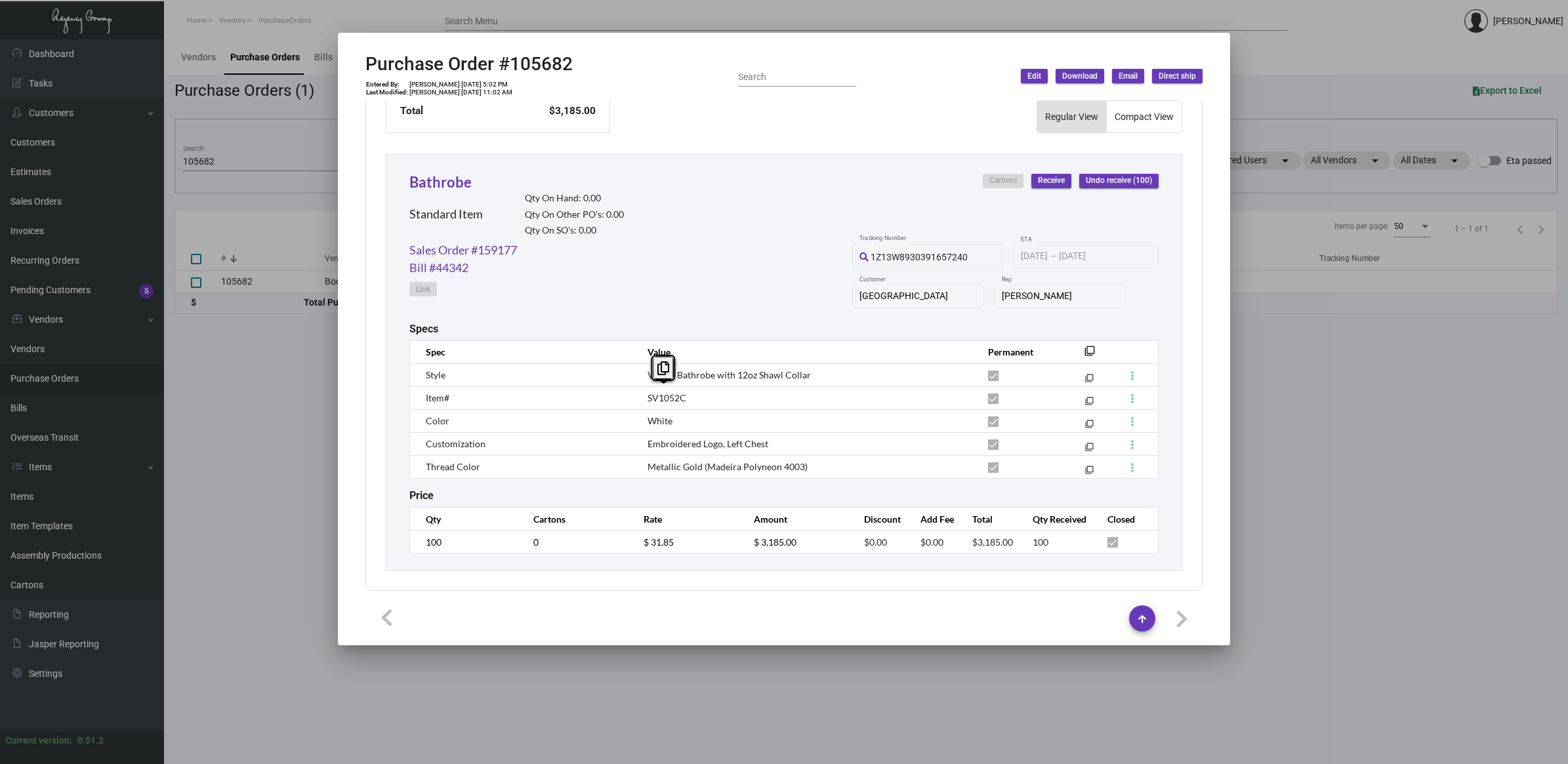
click at [664, 392] on span "SV1052C" at bounding box center [667, 397] width 39 height 11
copy tr "SV1052C filter_none"
click at [192, 346] on div at bounding box center [784, 382] width 1568 height 764
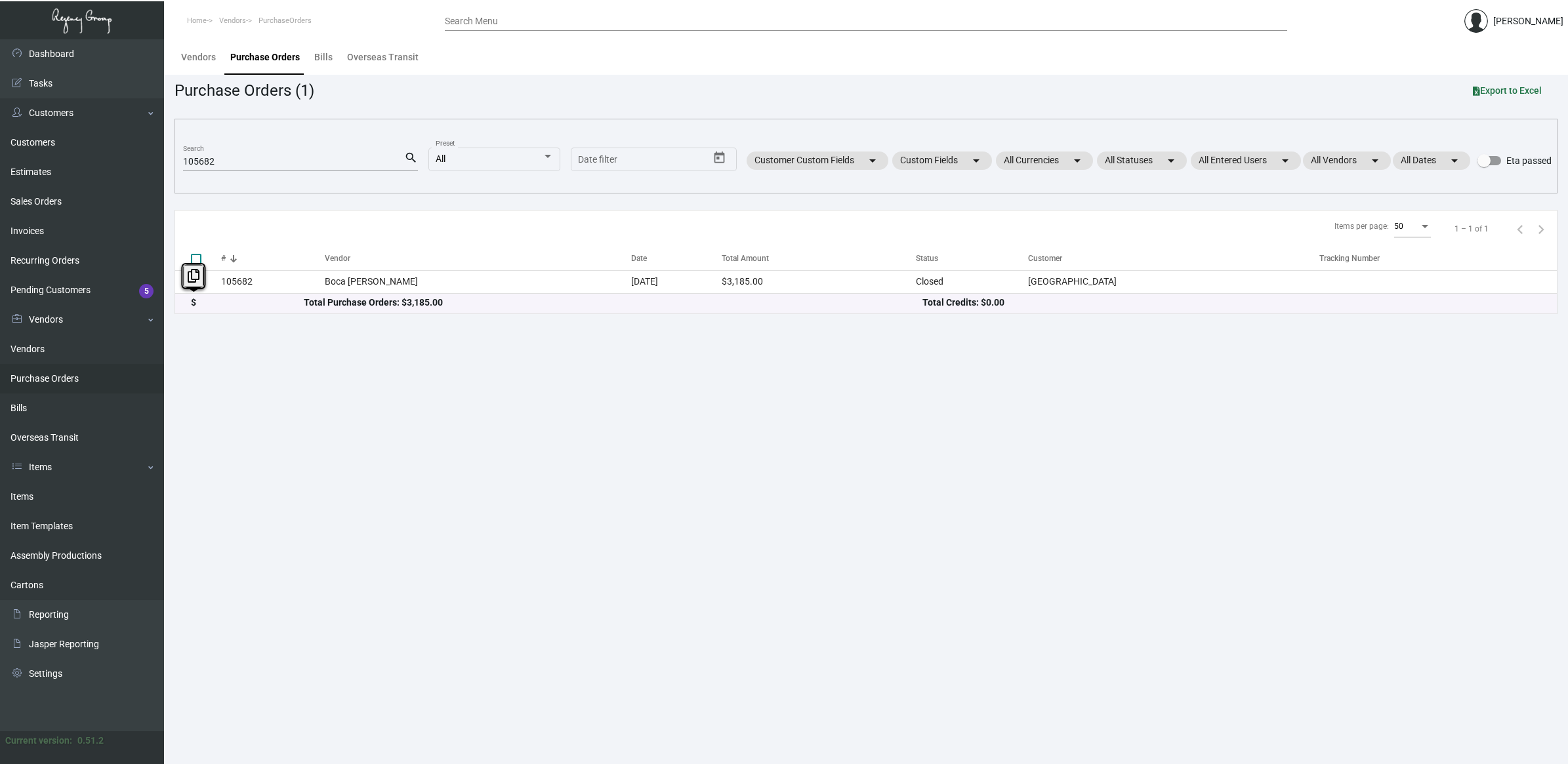
click at [192, 346] on main "Vendors Purchase Orders Bills Overseas Transit Purchase Orders (1) Export to Ex…" at bounding box center [866, 402] width 1404 height 724
drag, startPoint x: 192, startPoint y: 346, endPoint x: 45, endPoint y: 510, distance: 220.2
click at [45, 511] on link "Item Templates" at bounding box center [82, 526] width 164 height 30
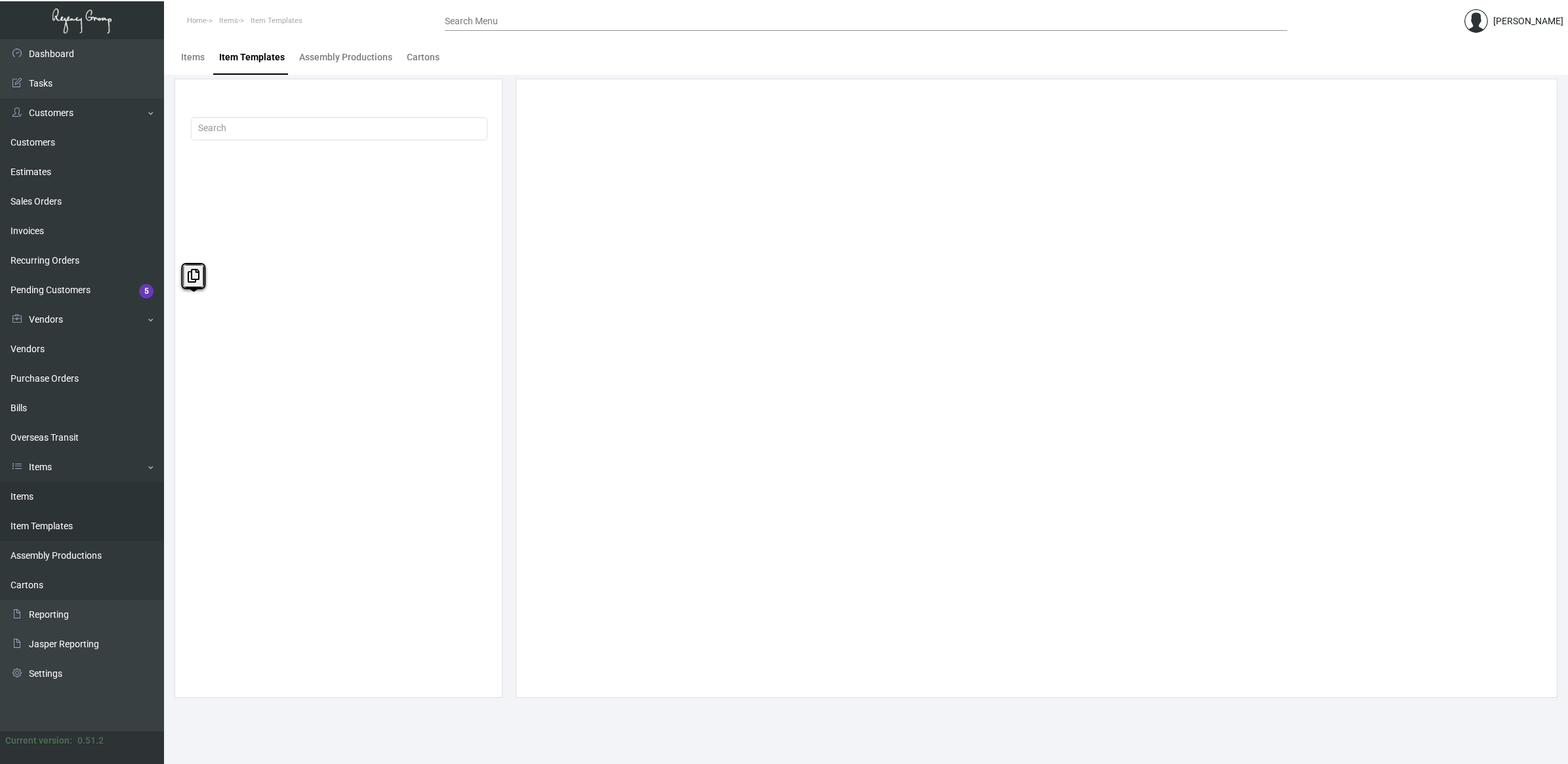
click at [24, 496] on link "Items" at bounding box center [82, 497] width 164 height 30
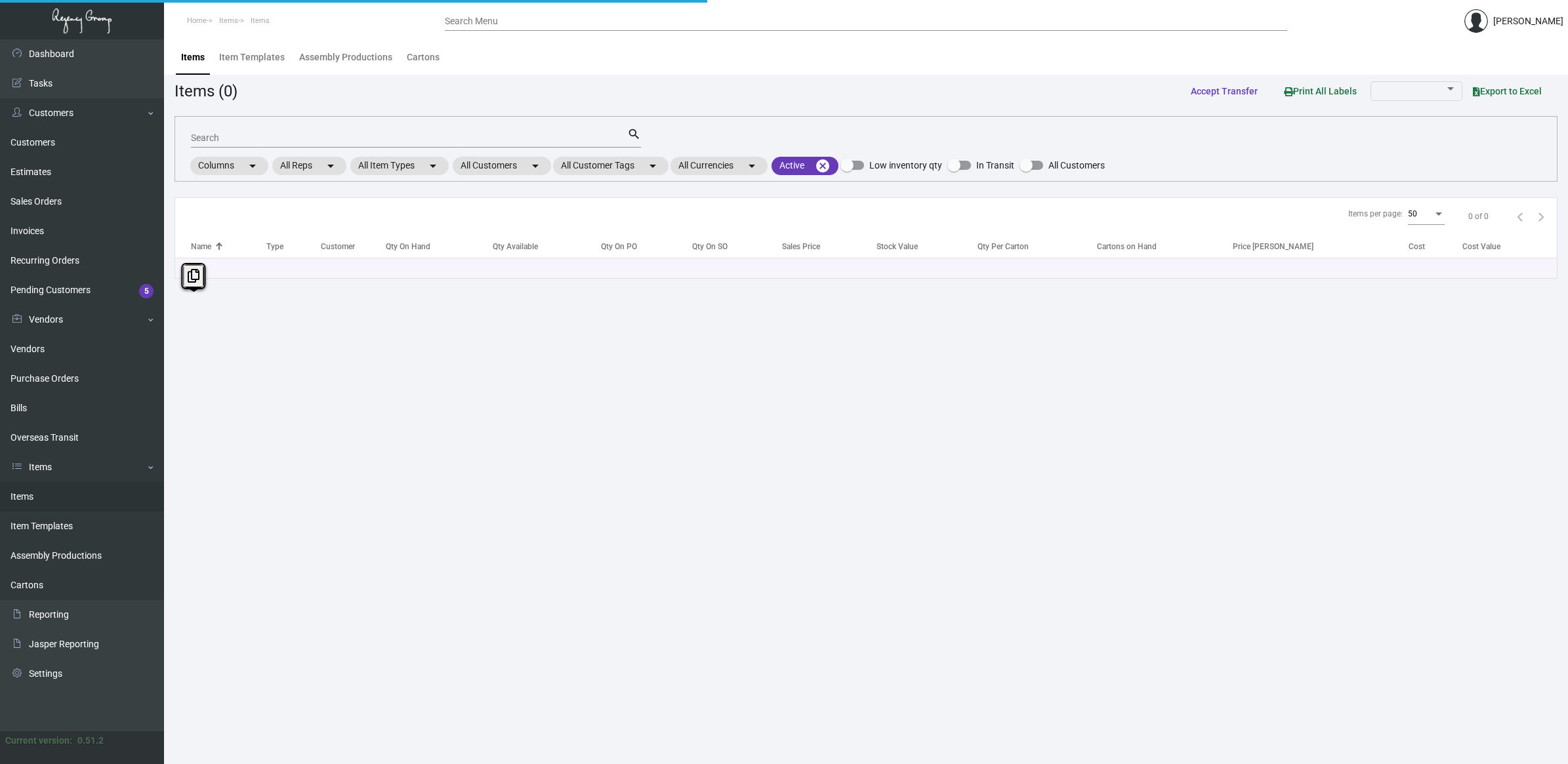
click at [24, 496] on link "Items" at bounding box center [82, 497] width 164 height 30
click at [250, 133] on input "Search" at bounding box center [409, 139] width 436 height 10
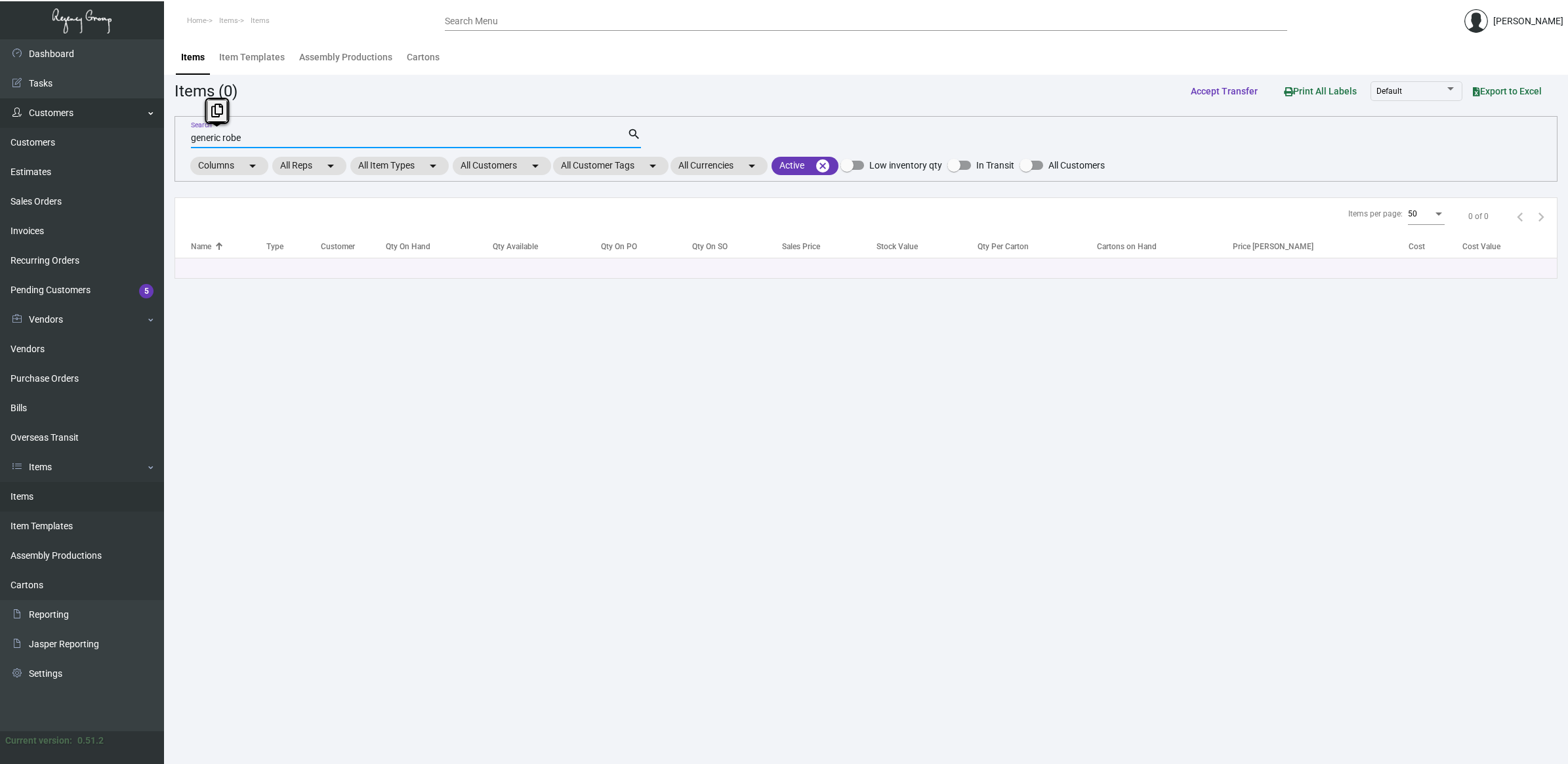
drag, startPoint x: 250, startPoint y: 133, endPoint x: 46, endPoint y: 126, distance: 204.1
click at [46, 126] on div "Dashboard Dashboard Tasks Customers Customers Estimates Sales Orders Invoices R…" at bounding box center [784, 402] width 1568 height 724
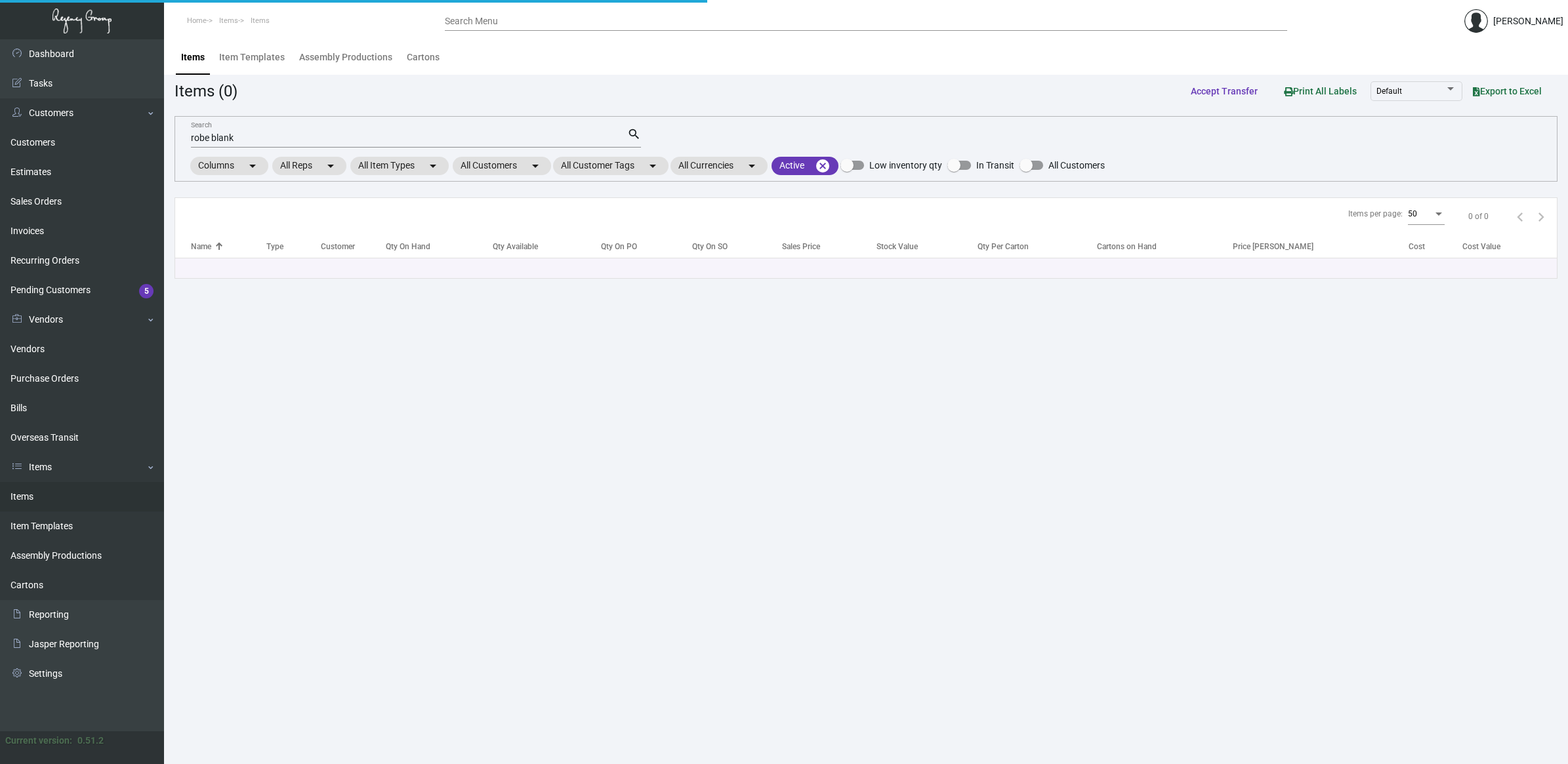
click at [505, 359] on main "Items Item Templates Assembly Productions Cartons Items (0) Accept Transfer Pri…" at bounding box center [866, 402] width 1404 height 724
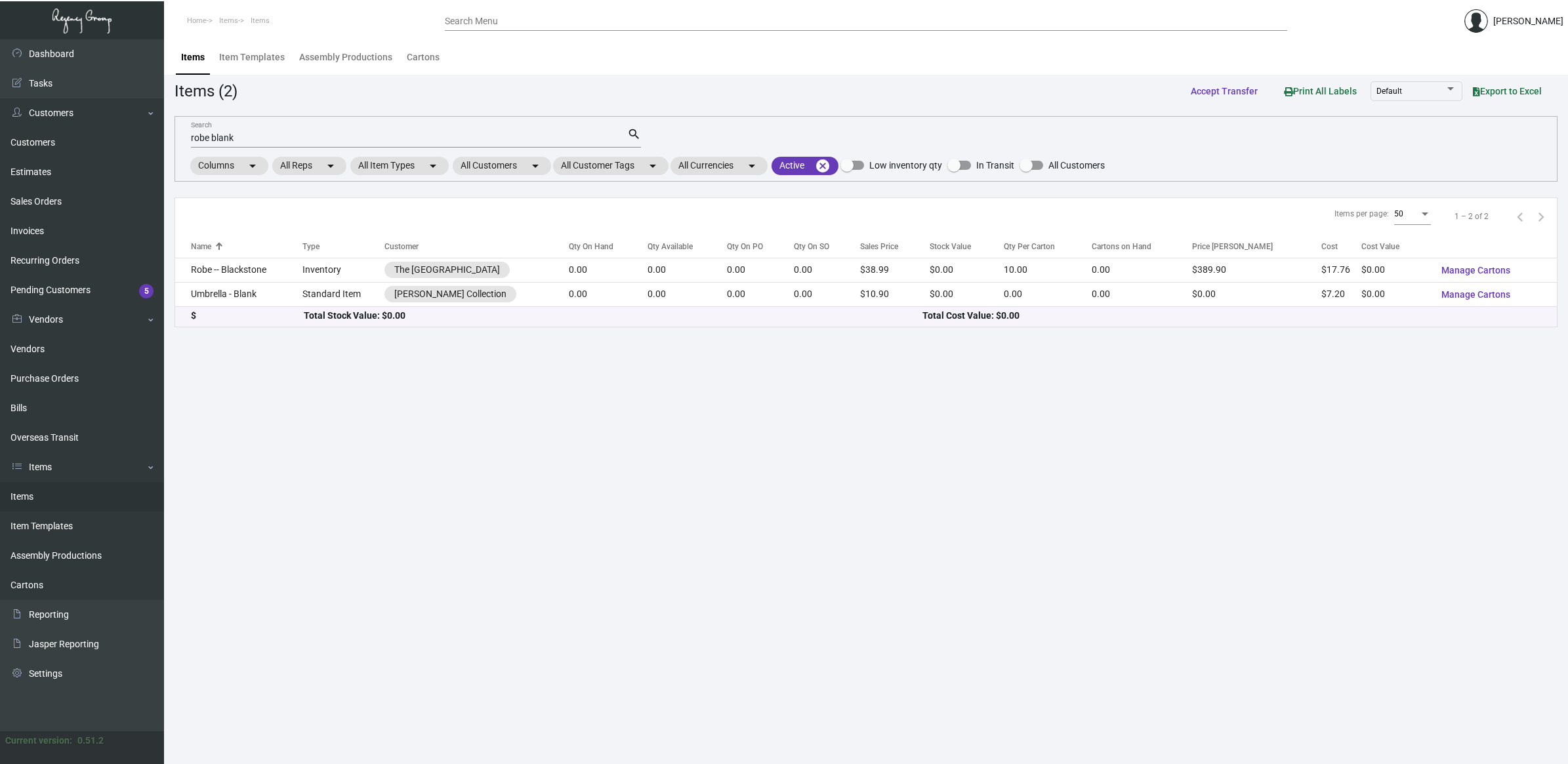
drag, startPoint x: 881, startPoint y: 446, endPoint x: 864, endPoint y: 459, distance: 21.4
click at [878, 447] on main "Items Item Templates Assembly Productions Cartons Items (2) Accept Transfer Pri…" at bounding box center [866, 402] width 1404 height 724
click at [225, 142] on input "robe blank" at bounding box center [409, 139] width 436 height 10
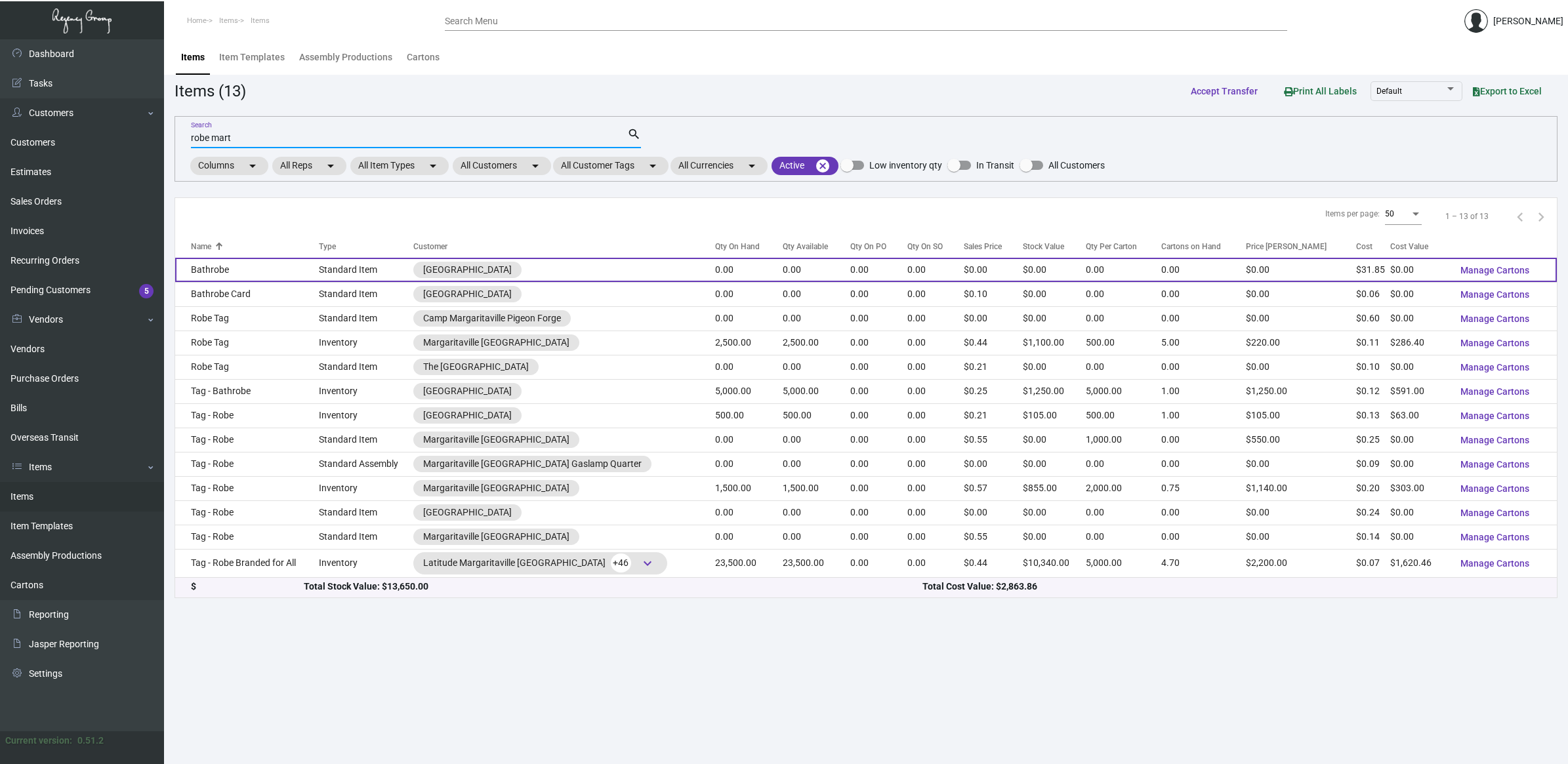
type input "robe mart"
click at [280, 277] on td "Bathrobe" at bounding box center [247, 270] width 144 height 25
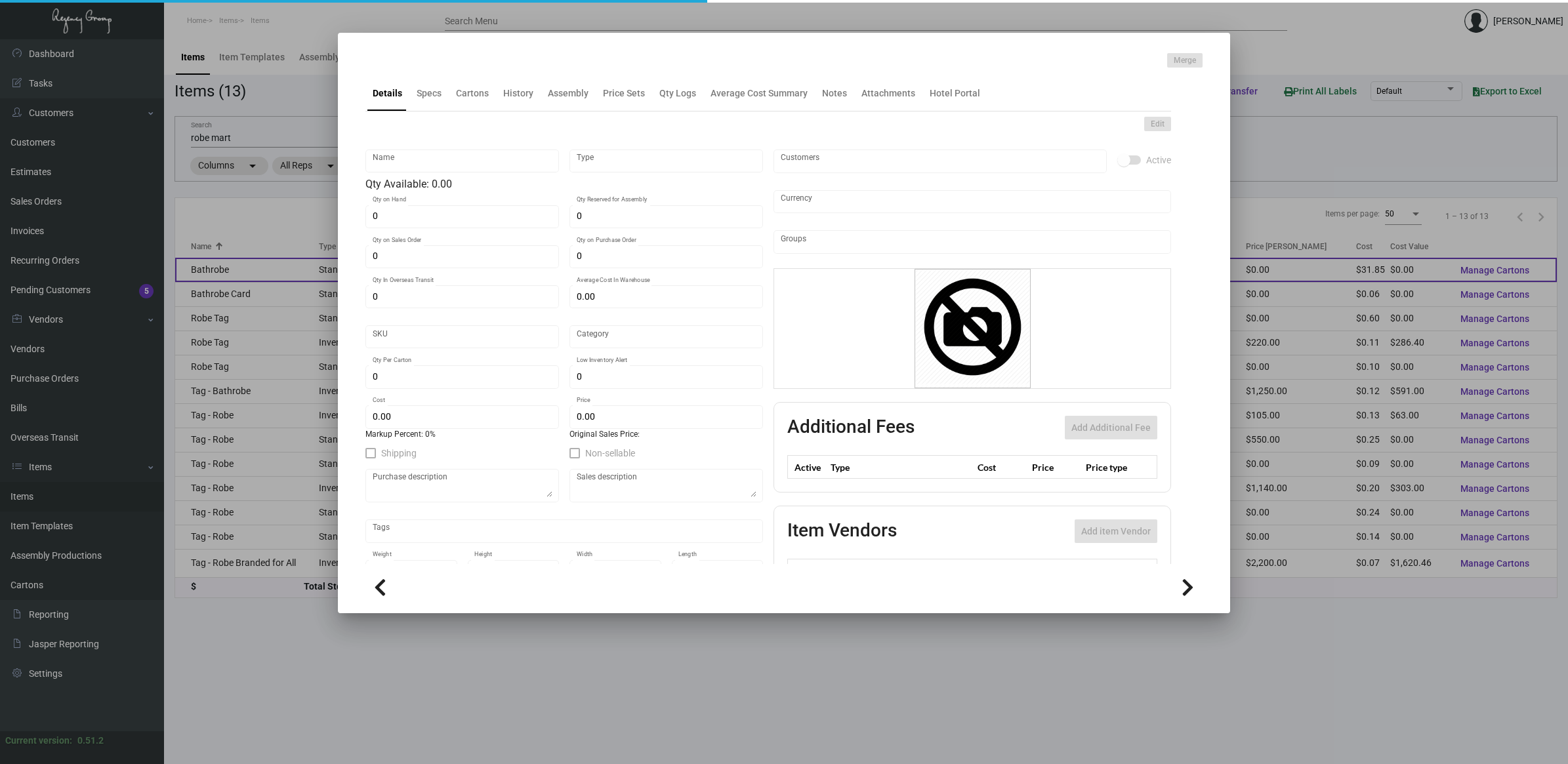
type input "Bathrobe"
type input "Standard Item"
type input "$ 0.00"
type input "Standard"
type input "$ 31.85"
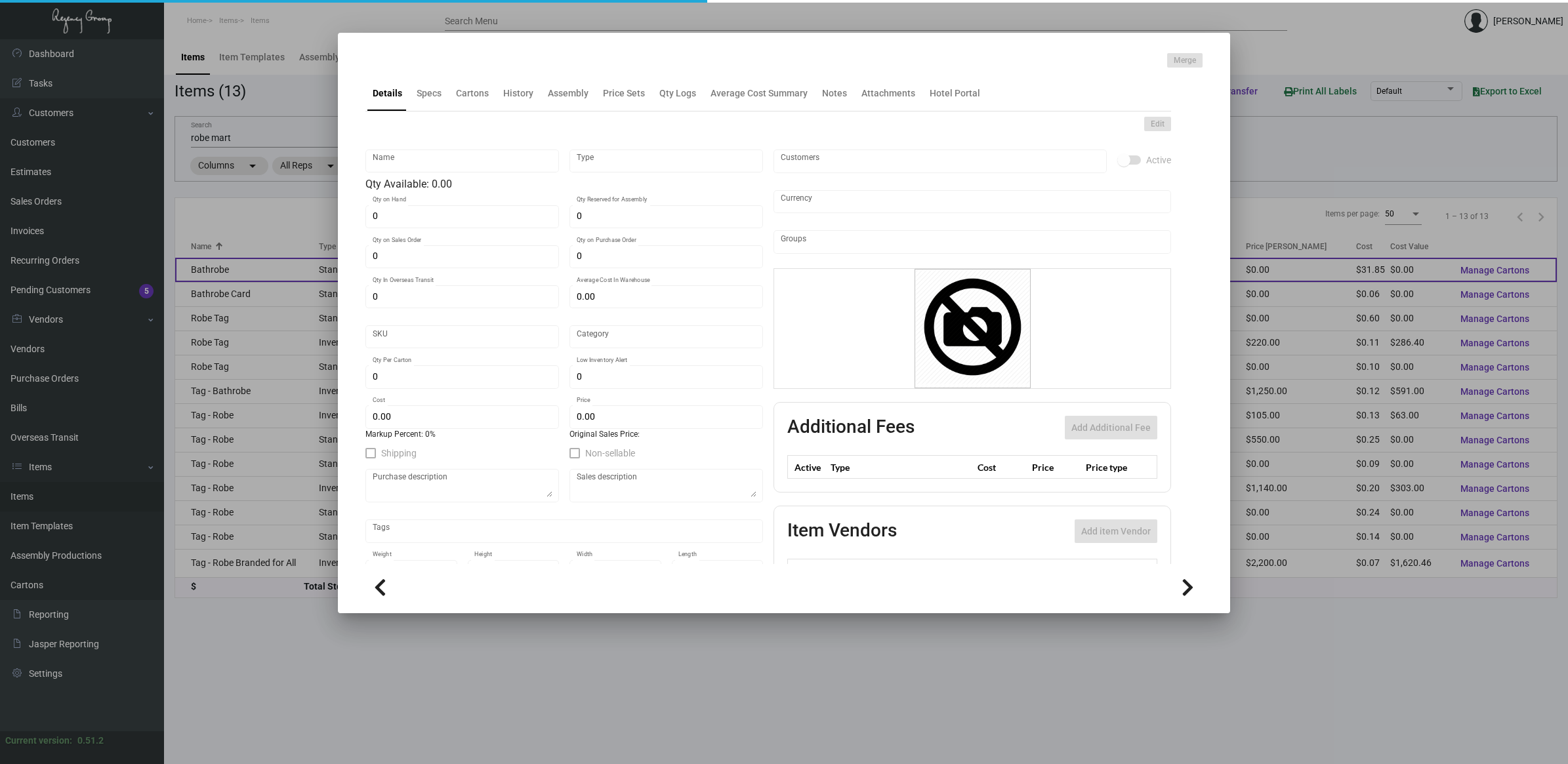
type input "$ 0.00"
checkbox input "true"
type input "United States Dollar $"
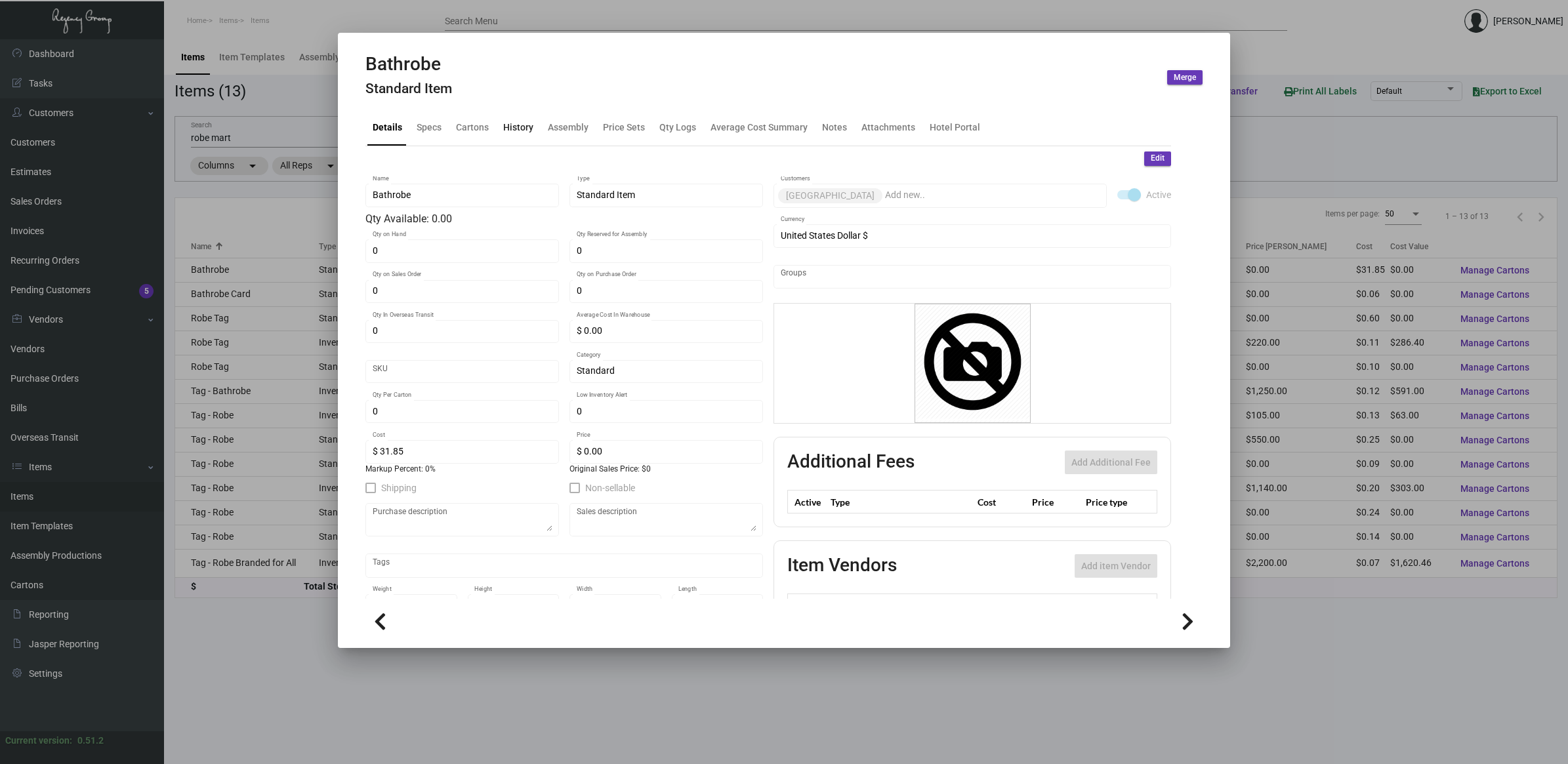
click at [516, 133] on div "History" at bounding box center [518, 127] width 30 height 13
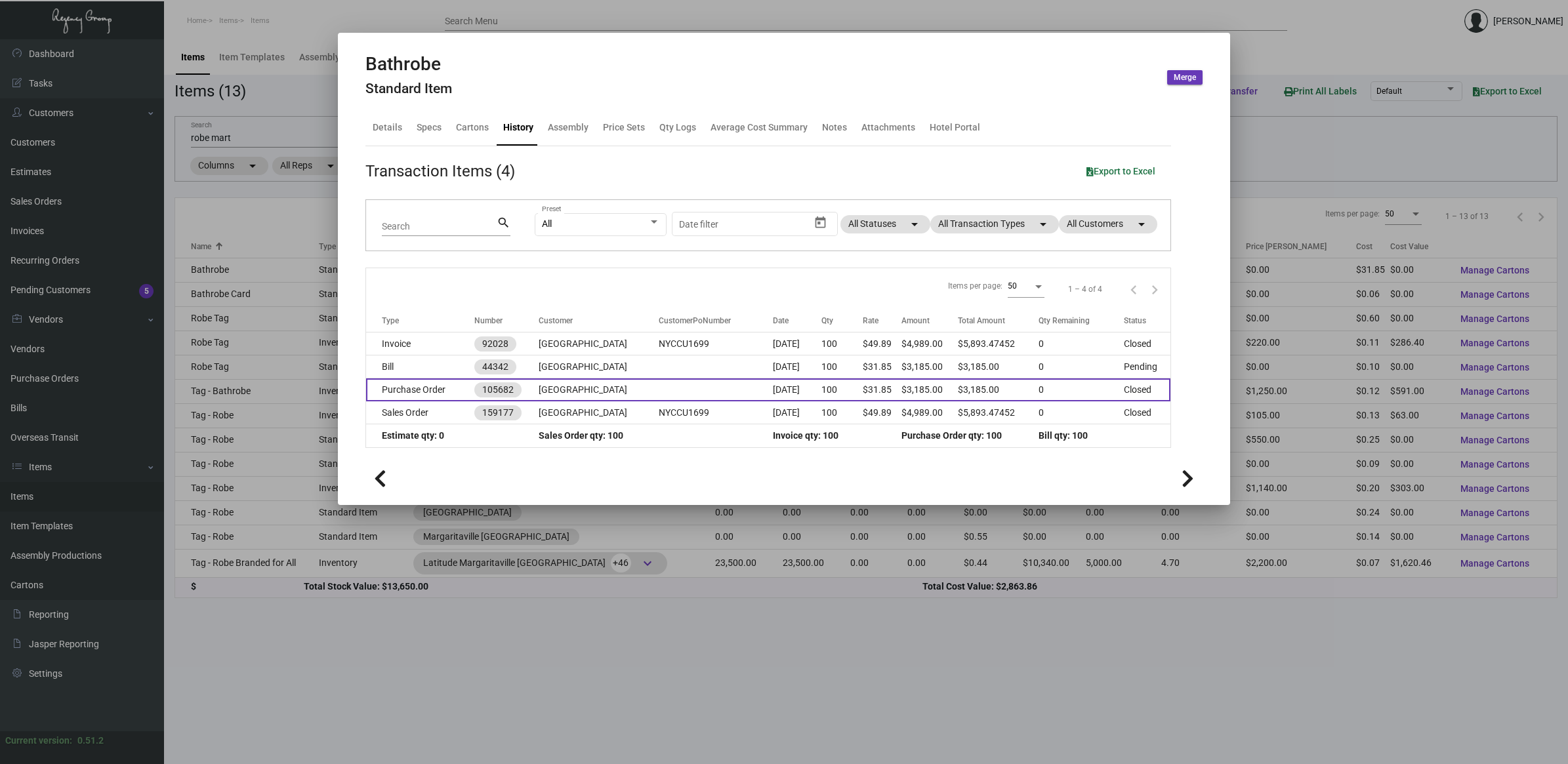
click at [438, 389] on td "Purchase Order" at bounding box center [420, 390] width 108 height 23
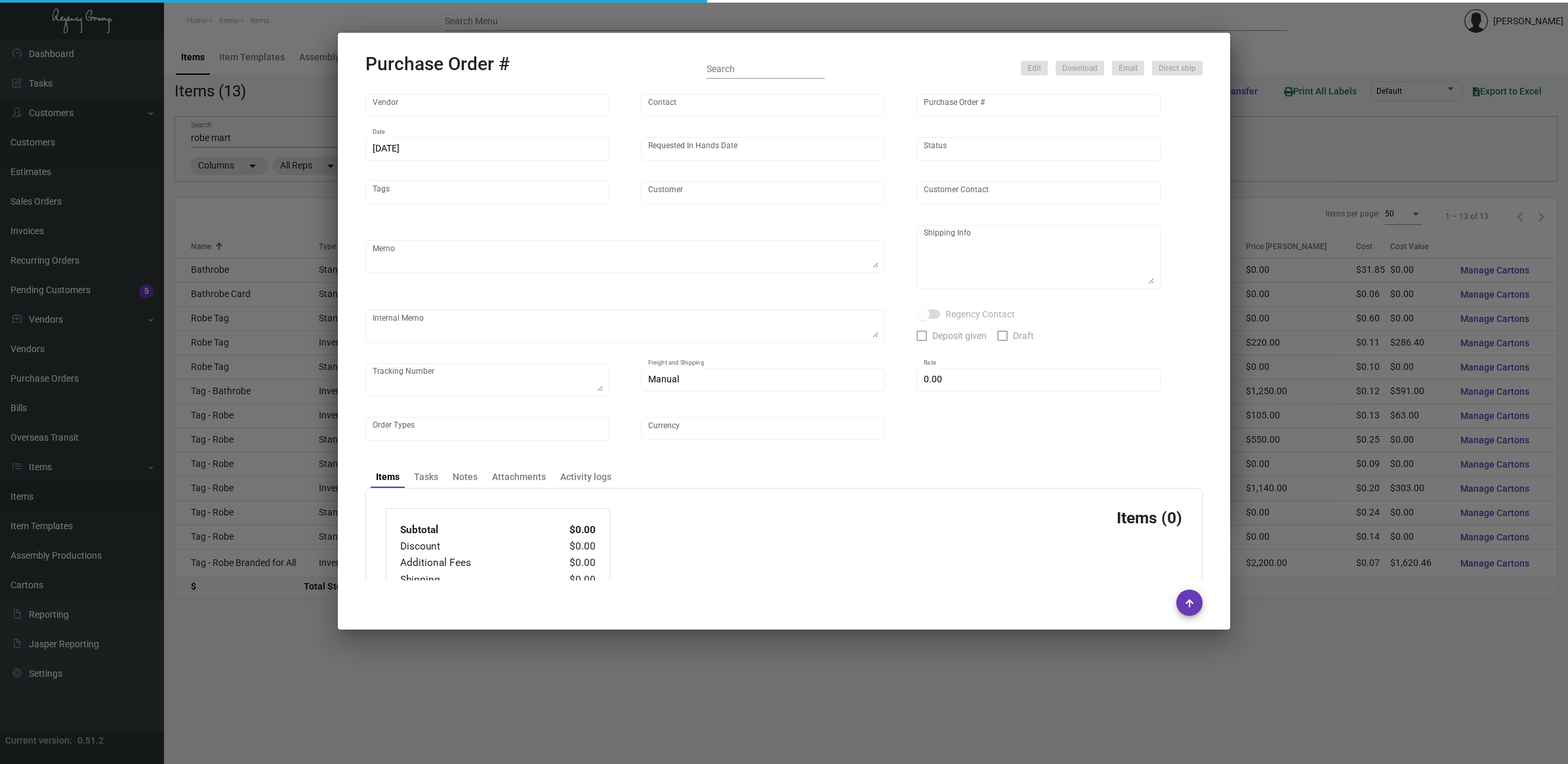
type input "Boca [PERSON_NAME]"
type input "Order Entry"
type input "105682"
type input "[DATE]"
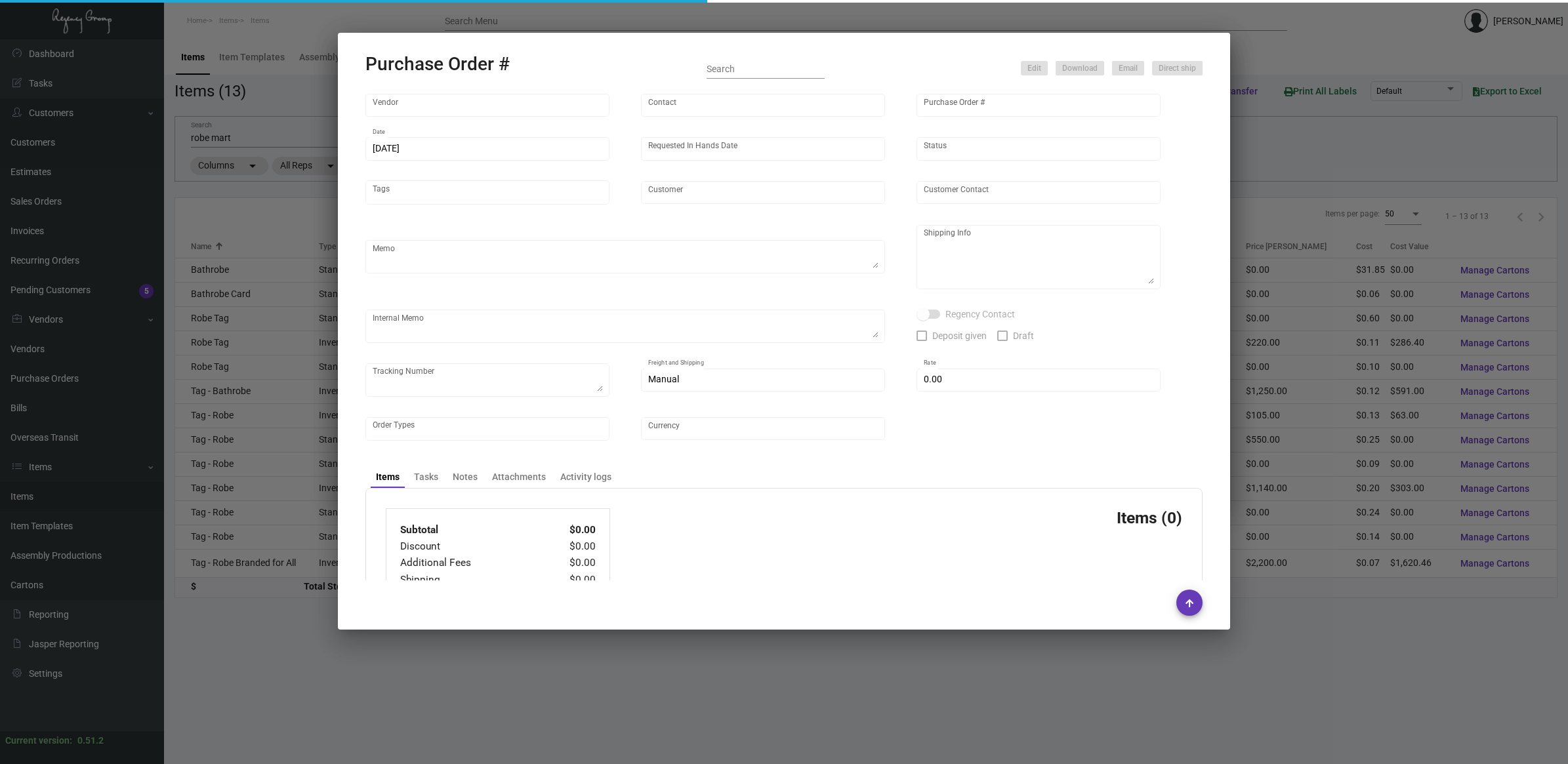
type input "[GEOGRAPHIC_DATA]"
type input "[PERSON_NAME]"
type textarea "BLIND Ship via UPS Ground Acct# 1AY276."
type textarea "[PERSON_NAME][GEOGRAPHIC_DATA] [STREET_ADDRESS][US_STATE]"
type input "$ 0.00"
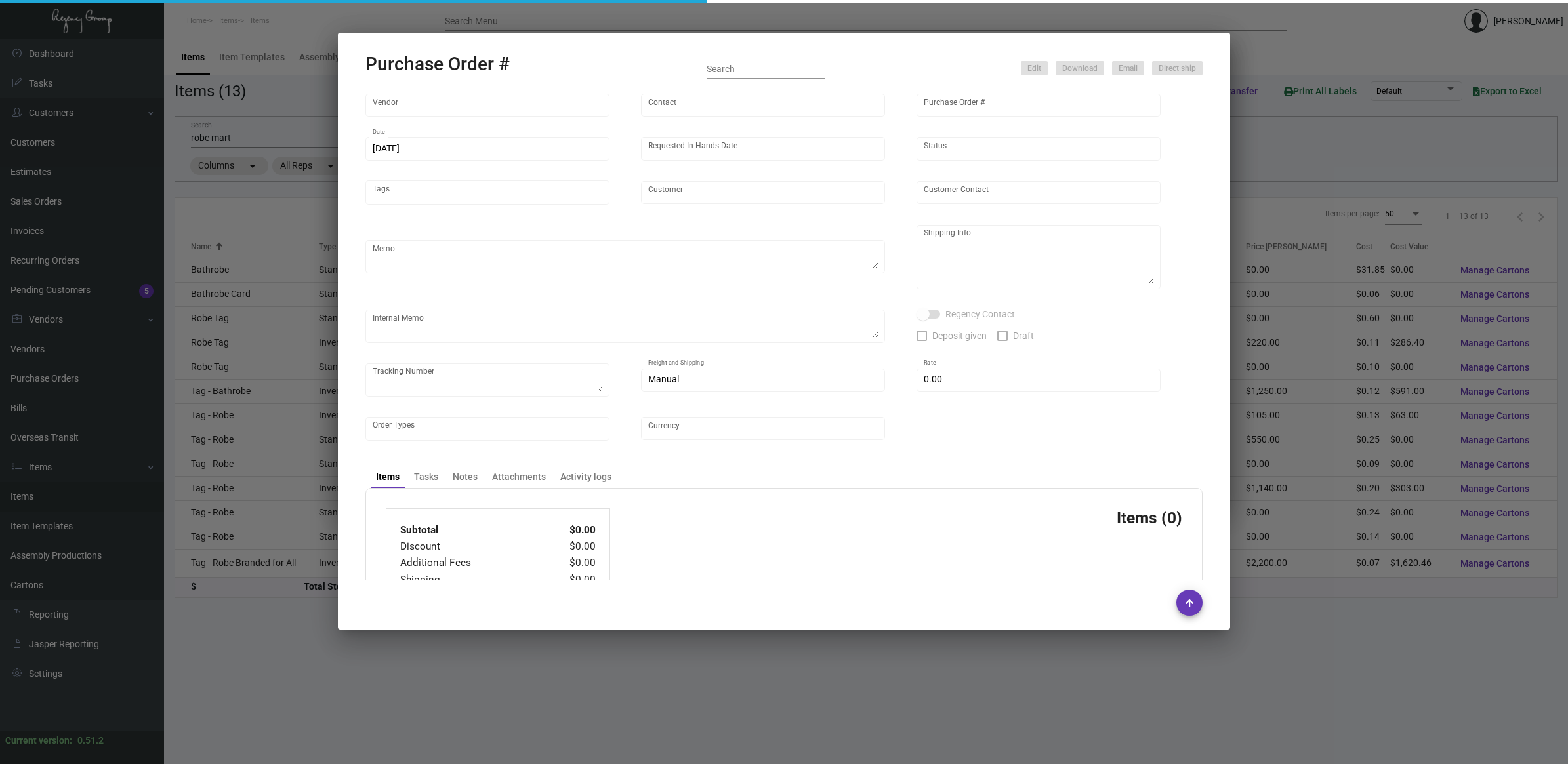
type input "United States Dollar $"
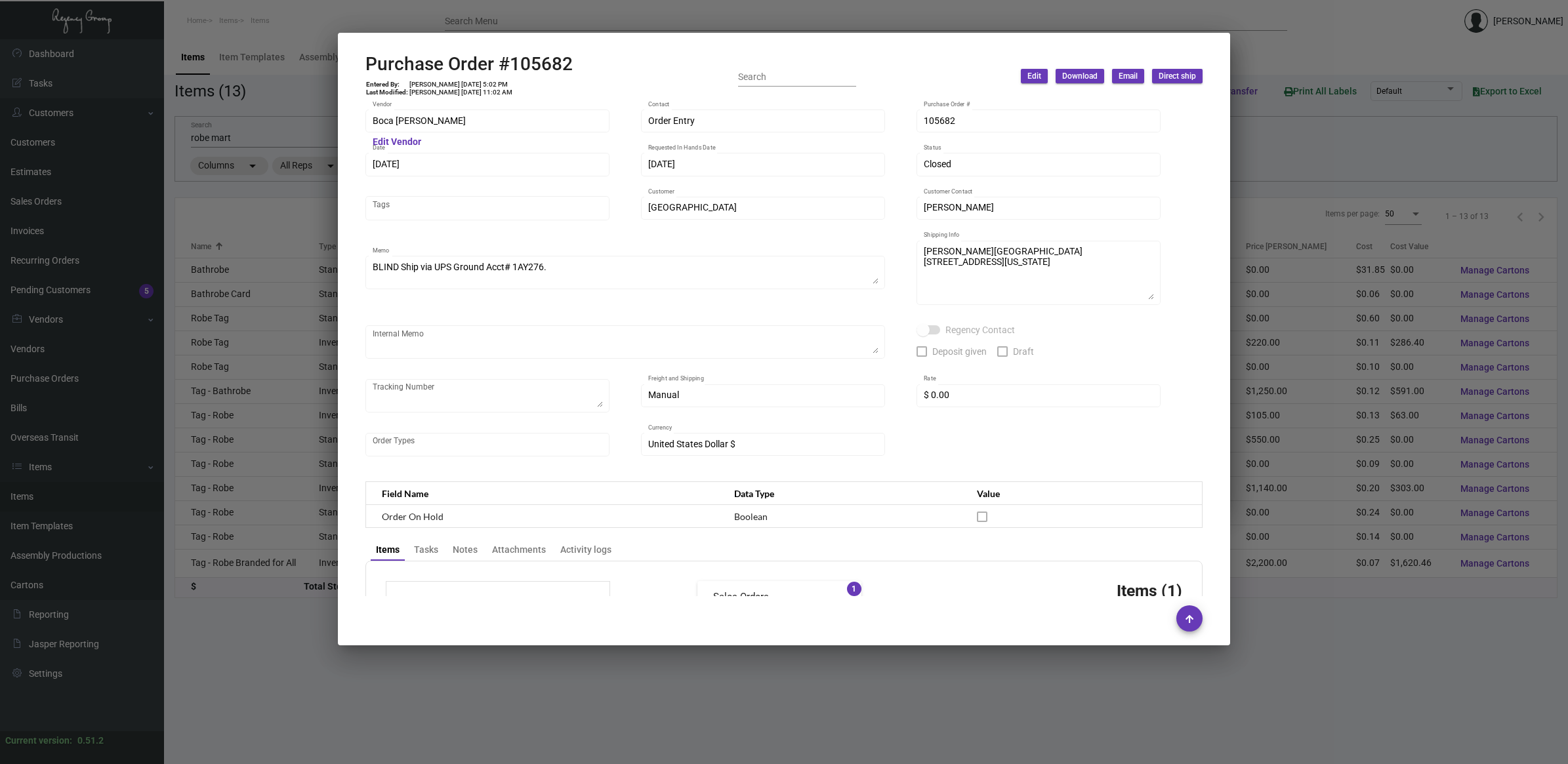
click at [530, 69] on h2 "Purchase Order #105682" at bounding box center [469, 64] width 207 height 22
copy h2 "105682"
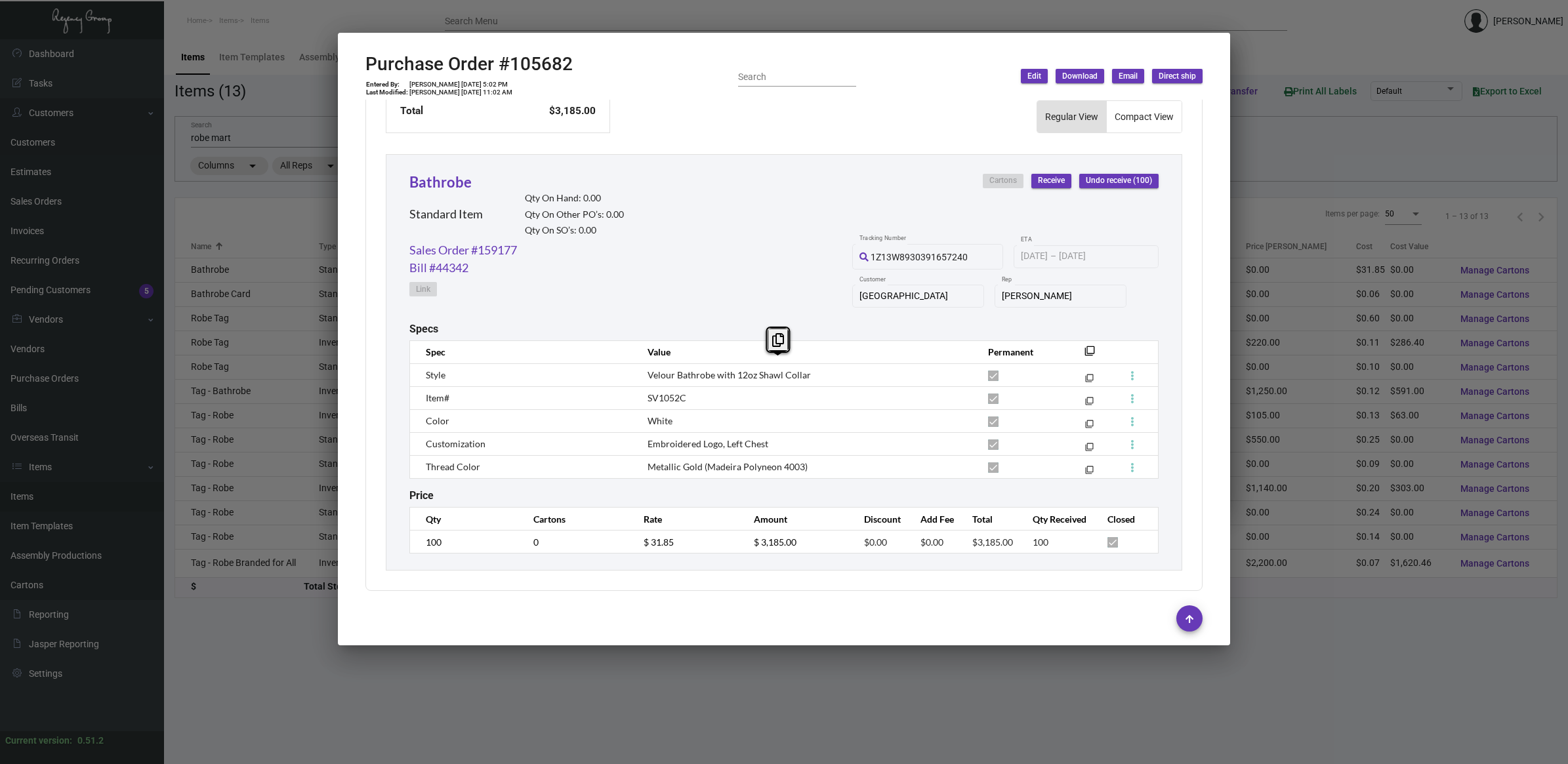
drag, startPoint x: 827, startPoint y: 458, endPoint x: 636, endPoint y: 368, distance: 211.1
click at [636, 368] on tbody "Style Velour Bathrobe with 12oz Shawl Collar filter_none Item# SV1052C filter_n…" at bounding box center [784, 420] width 749 height 115
copy tbody "Velour Bathrobe with 12oz Shawl Collar filter_none Item# SV1052C filter_none Co…"
click at [526, 59] on h2 "Purchase Order #105682" at bounding box center [469, 64] width 207 height 22
click at [526, 57] on h2 "Purchase Order #105682" at bounding box center [469, 64] width 207 height 22
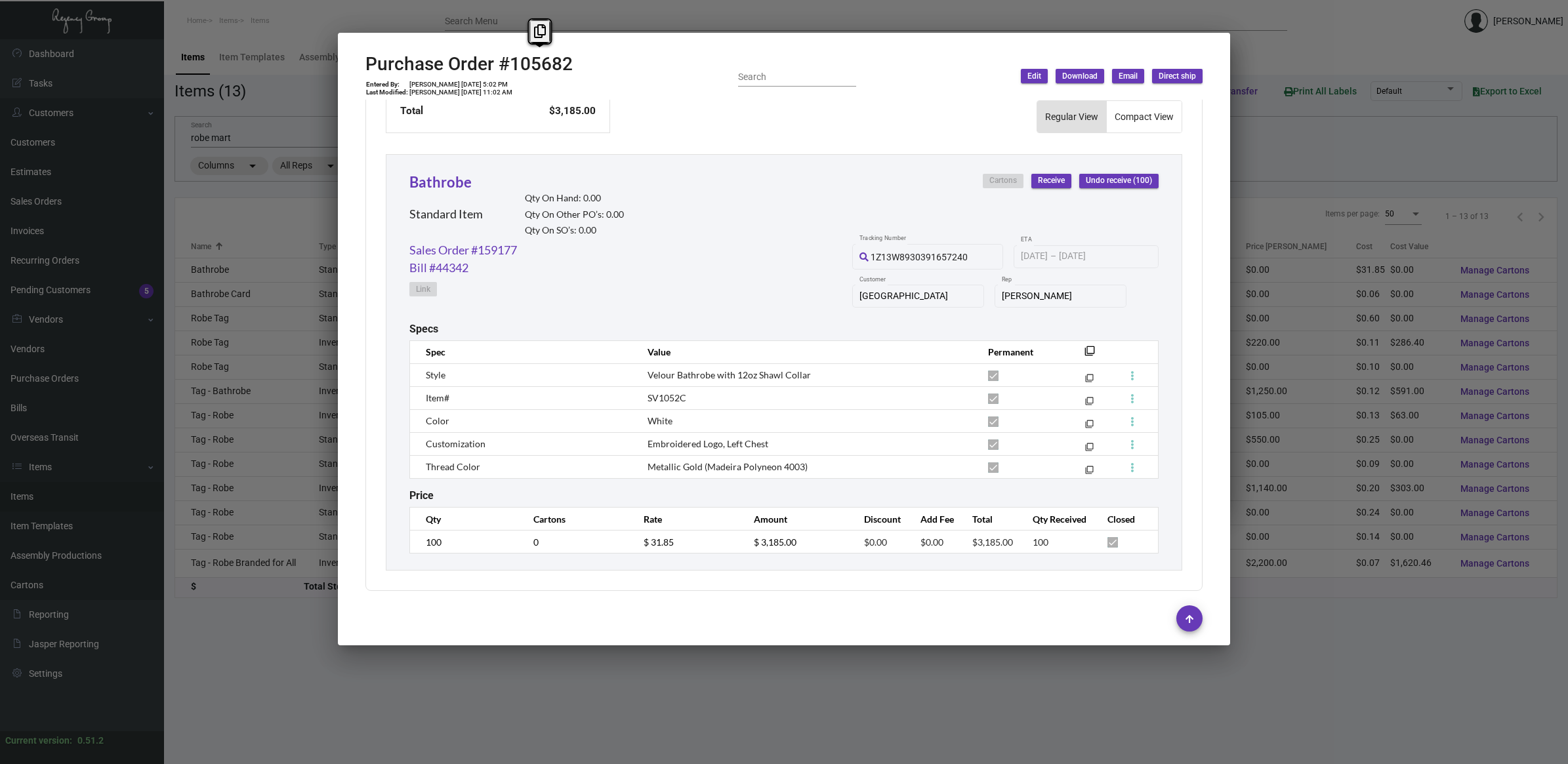
copy h2 "105682"
click at [538, 36] on icon at bounding box center [540, 31] width 12 height 13
copy h2 "105682"
click at [667, 397] on span "SV1052C" at bounding box center [667, 397] width 39 height 11
click at [667, 395] on span "SV1052C" at bounding box center [667, 397] width 39 height 11
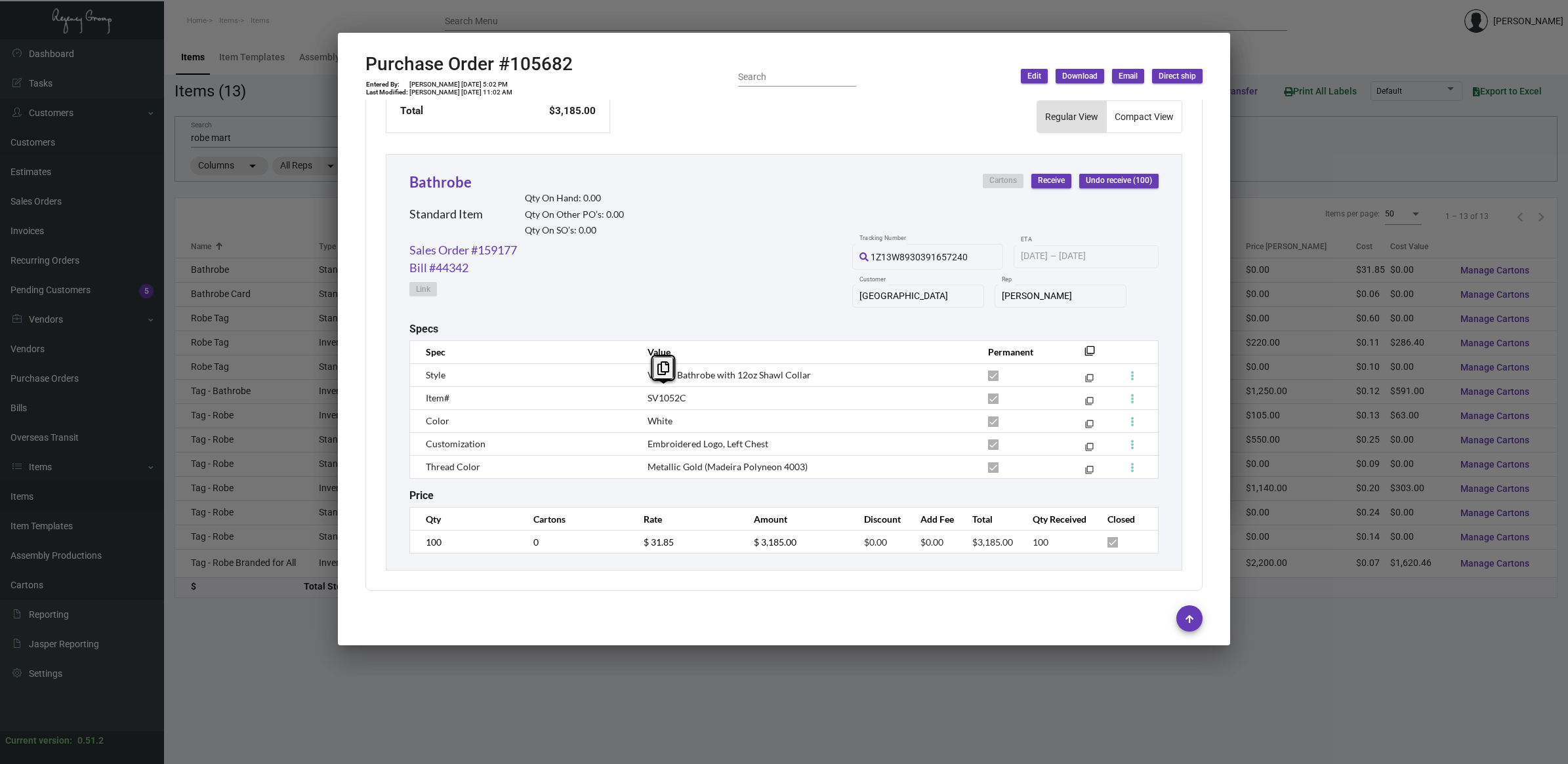
copy span "SV1052C"
